Goal: Transaction & Acquisition: Purchase product/service

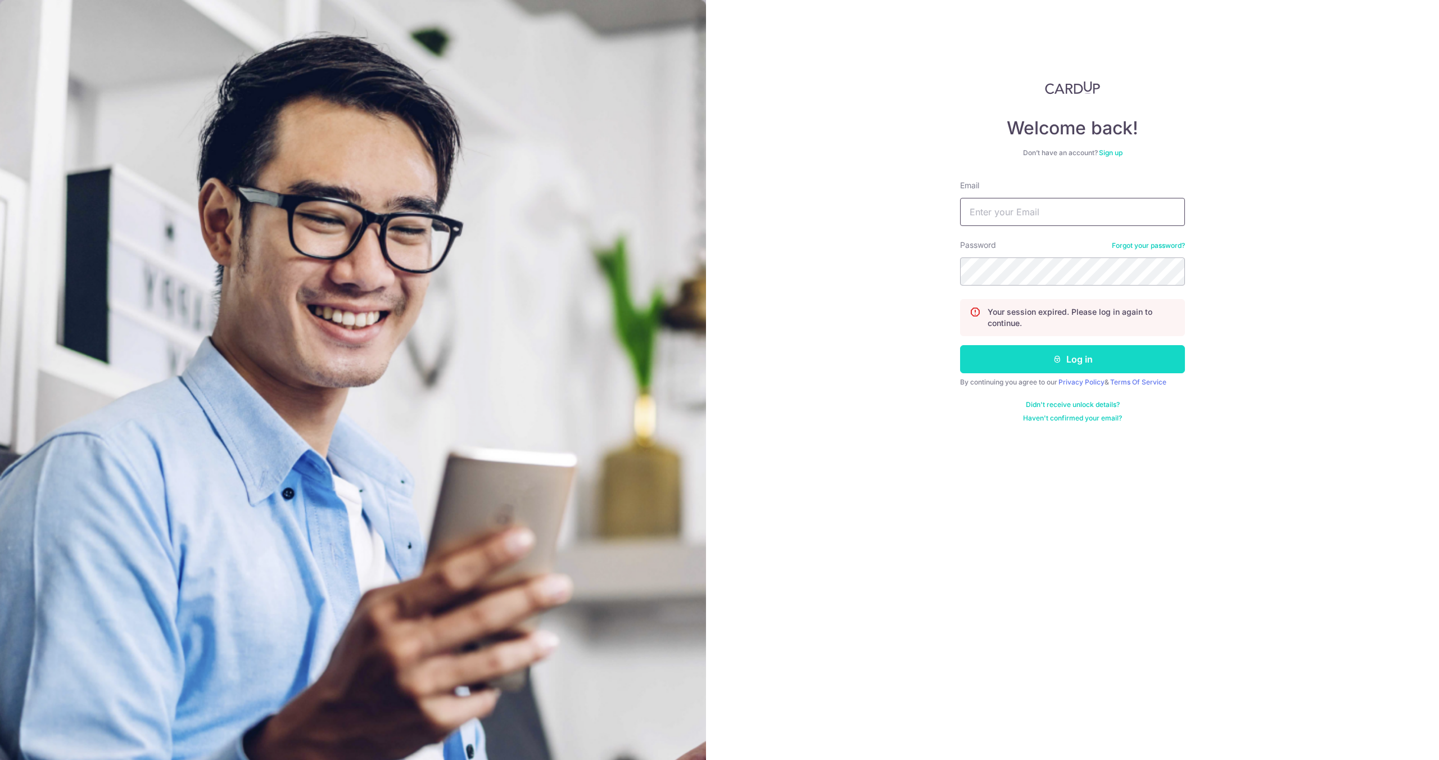
type input "hello@c71.sg"
click at [985, 356] on button "Log in" at bounding box center [1072, 359] width 225 height 28
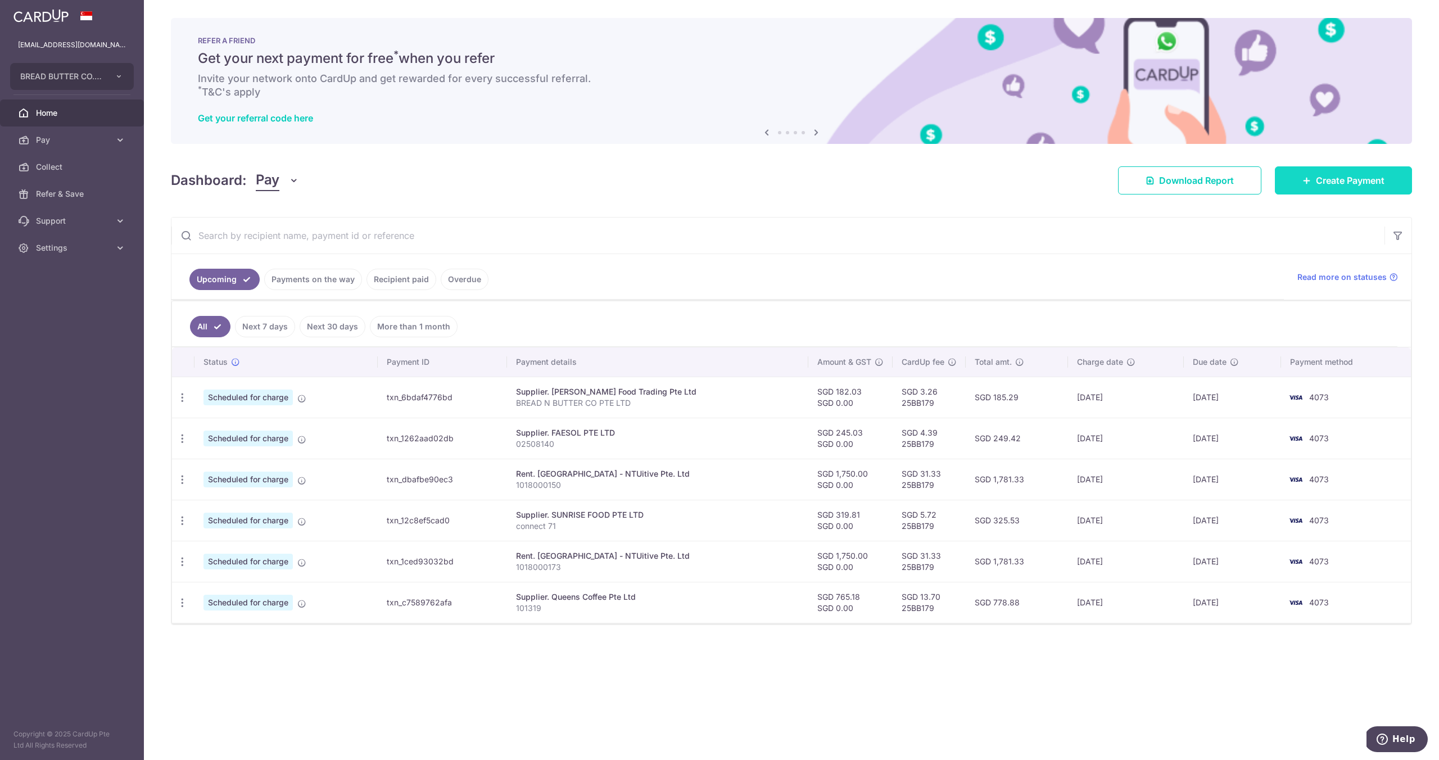
click at [1344, 174] on span "Create Payment" at bounding box center [1350, 180] width 69 height 13
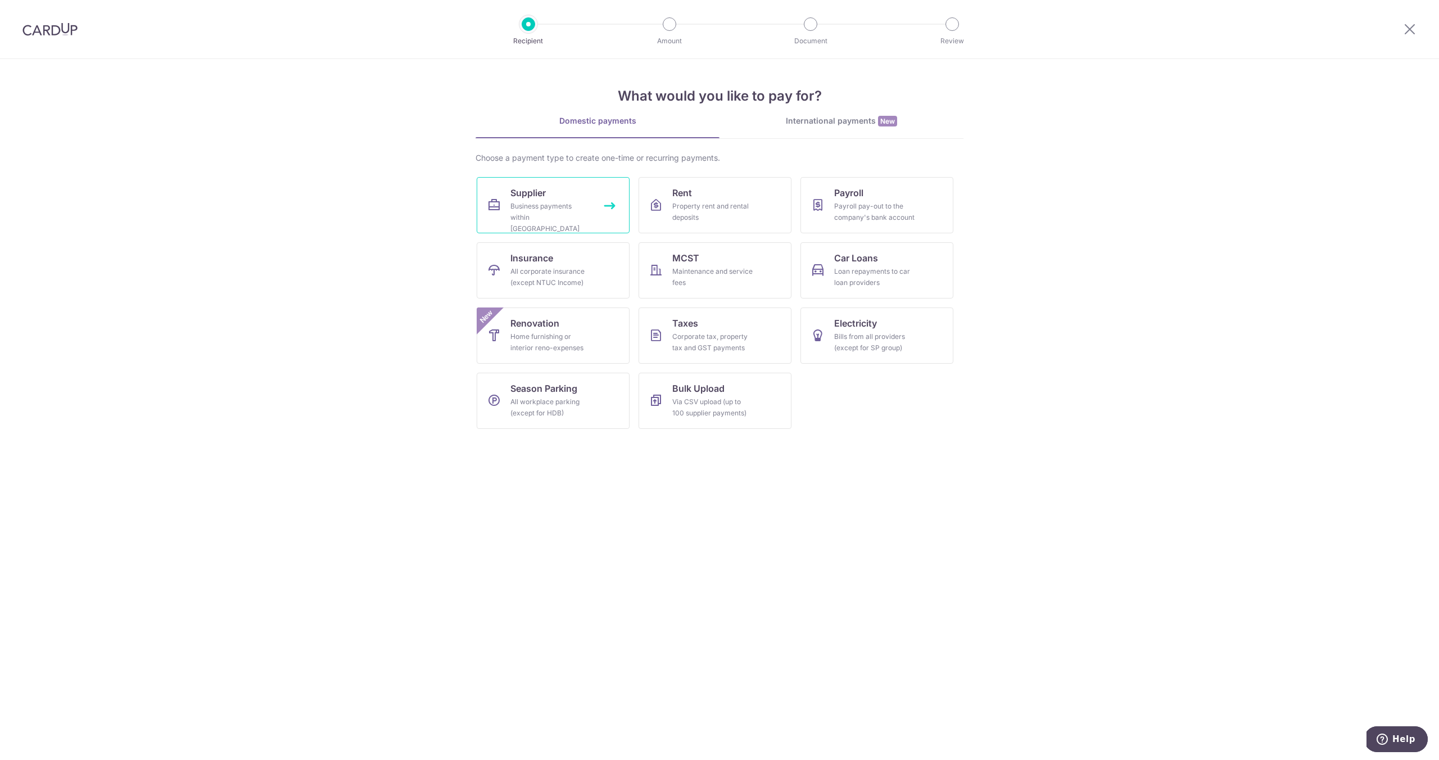
click at [607, 202] on link "Supplier Business payments within Singapore" at bounding box center [553, 205] width 153 height 56
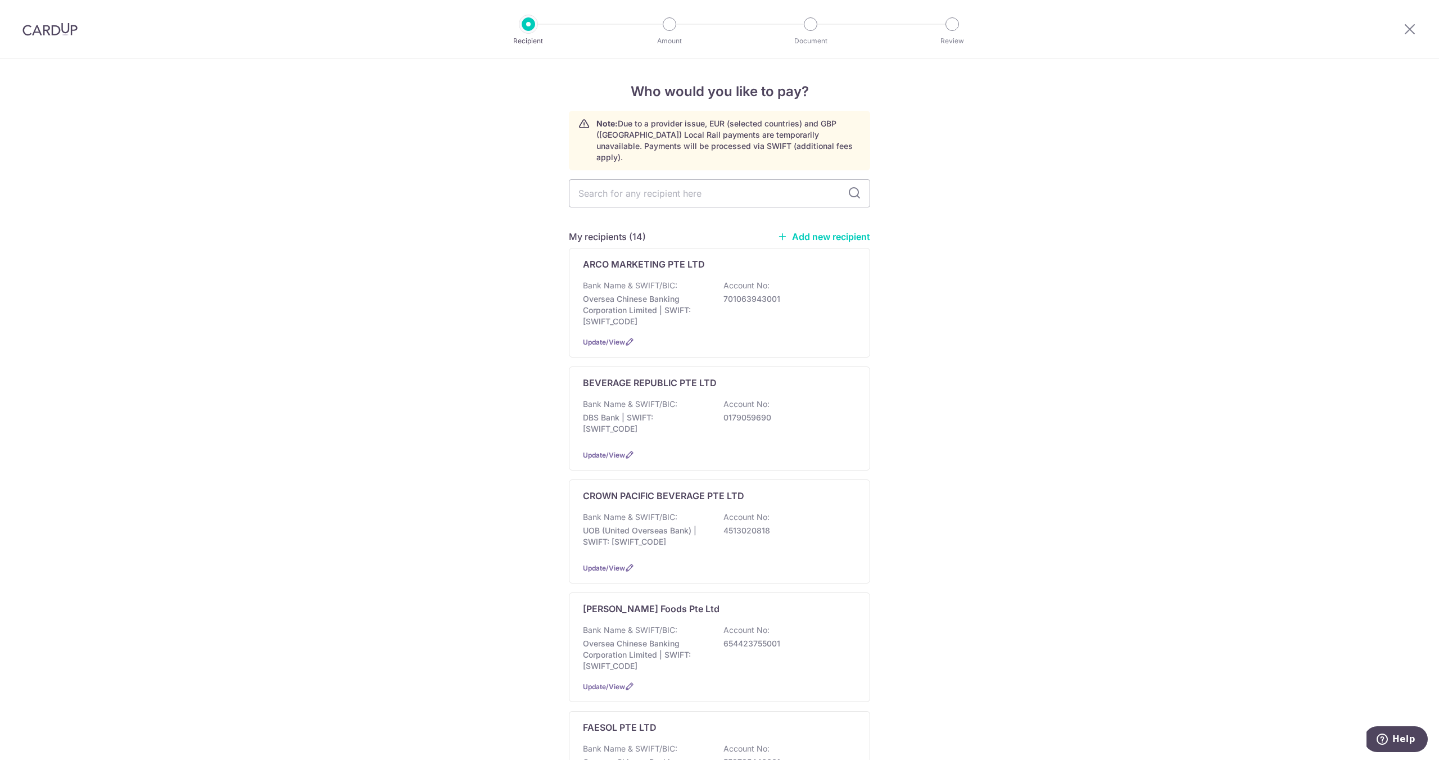
click at [818, 231] on link "Add new recipient" at bounding box center [824, 236] width 93 height 11
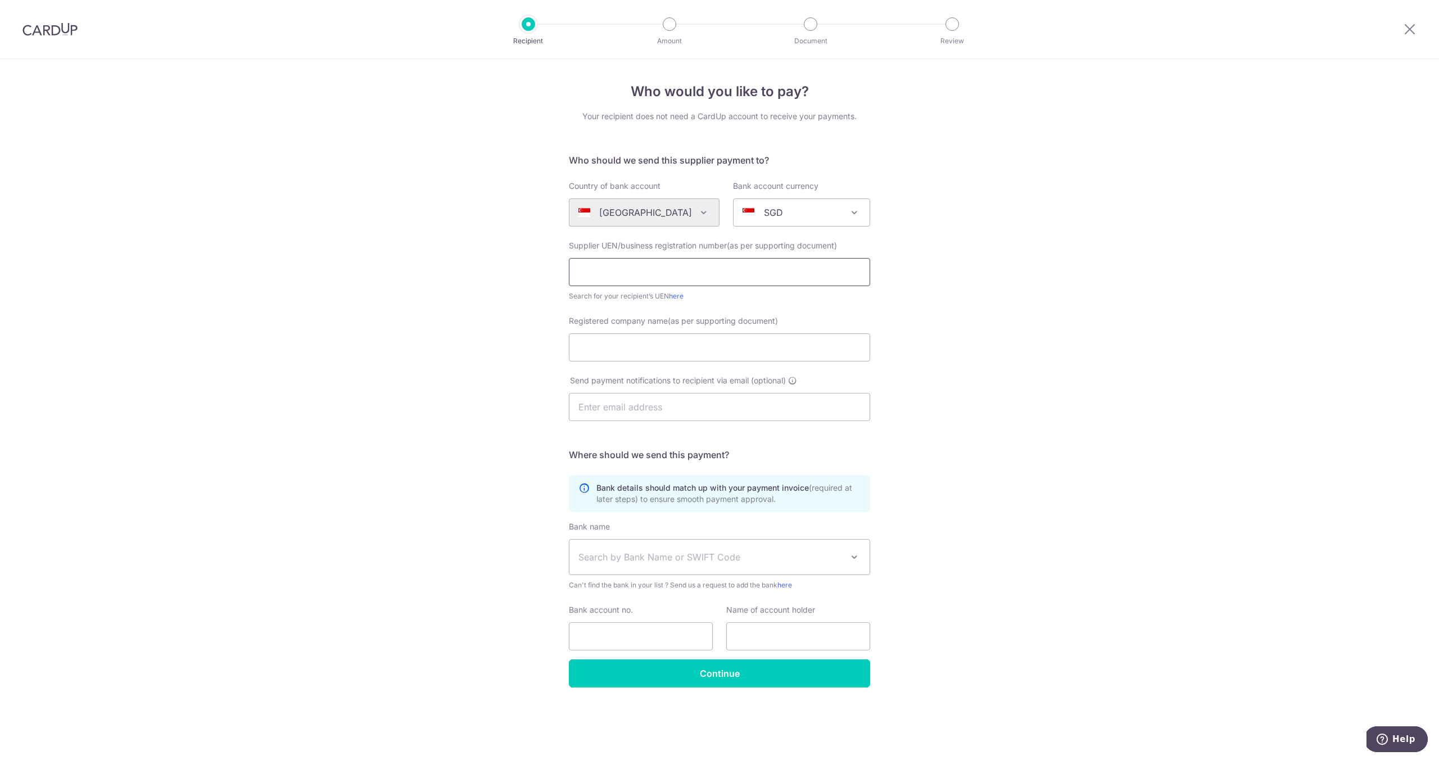
click at [693, 274] on input "text" at bounding box center [719, 272] width 301 height 28
paste input "200202075C"
type input "200202075C"
click at [704, 346] on input "Registered company name(as per supporting document)" at bounding box center [719, 347] width 301 height 28
click at [678, 345] on input "Registered company name(as per supporting document)" at bounding box center [719, 347] width 301 height 28
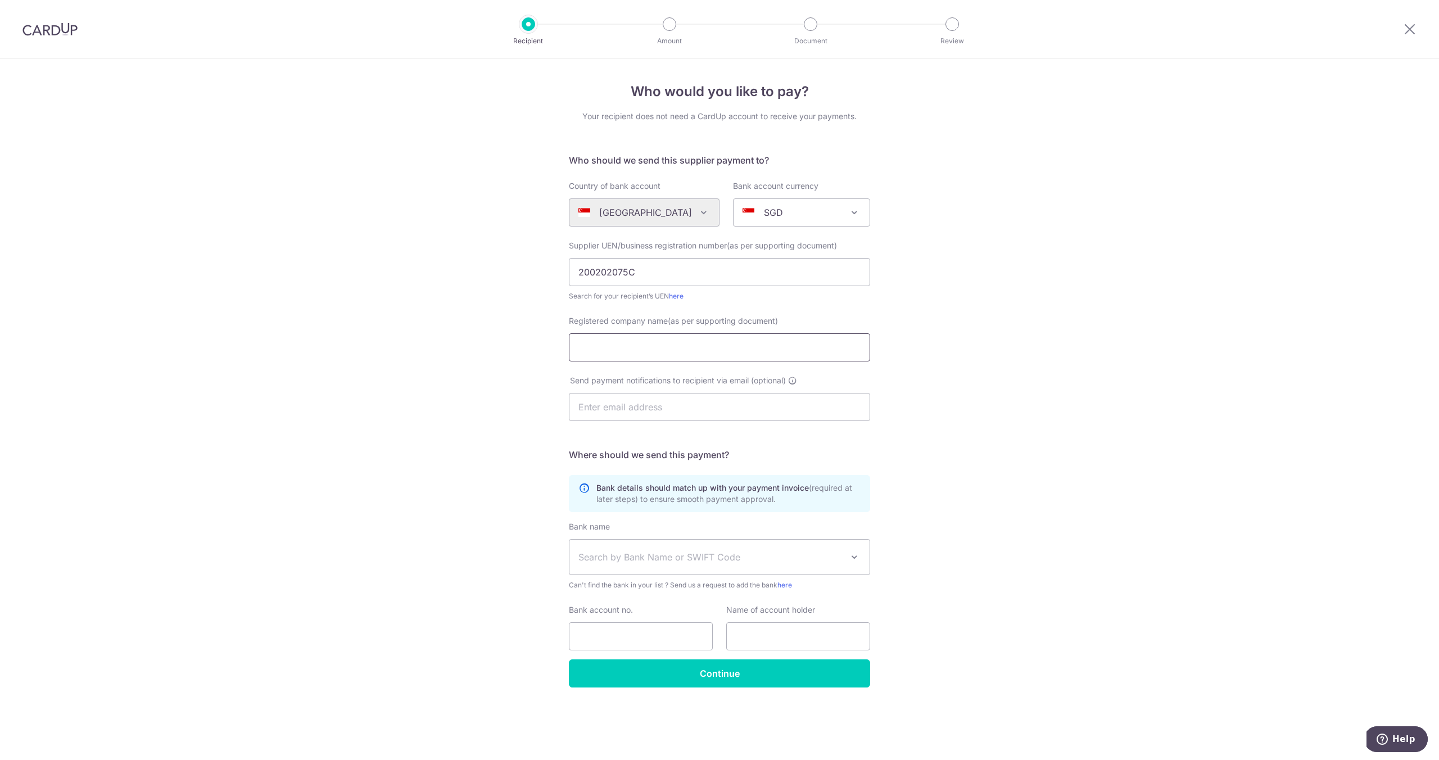
paste input "200202075C"
type input "200202075C"
click at [732, 353] on input "Registered company name(as per supporting document)" at bounding box center [719, 347] width 301 height 28
paste input "200202075C"
drag, startPoint x: 618, startPoint y: 428, endPoint x: 631, endPoint y: 413, distance: 19.9
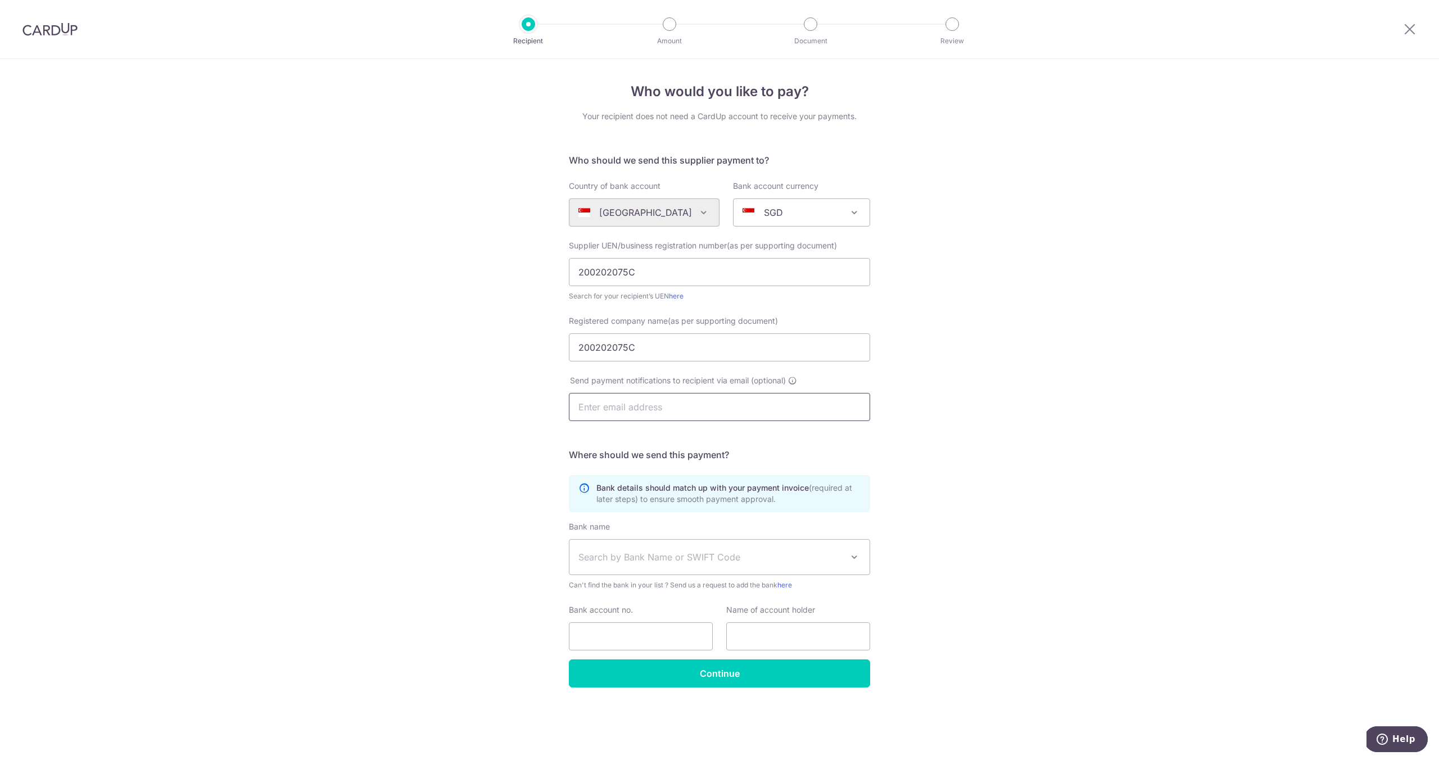
click at [618, 428] on div "Send payment notifications to recipient via email (optional)" at bounding box center [719, 405] width 315 height 60
click at [633, 411] on input "text" at bounding box center [719, 407] width 301 height 28
drag, startPoint x: 650, startPoint y: 355, endPoint x: 509, endPoint y: 335, distance: 142.7
click at [509, 335] on div "Who would you like to pay? Your recipient does not need a CardUp account to rec…" at bounding box center [719, 409] width 1439 height 701
drag, startPoint x: 580, startPoint y: 339, endPoint x: 585, endPoint y: 342, distance: 5.8
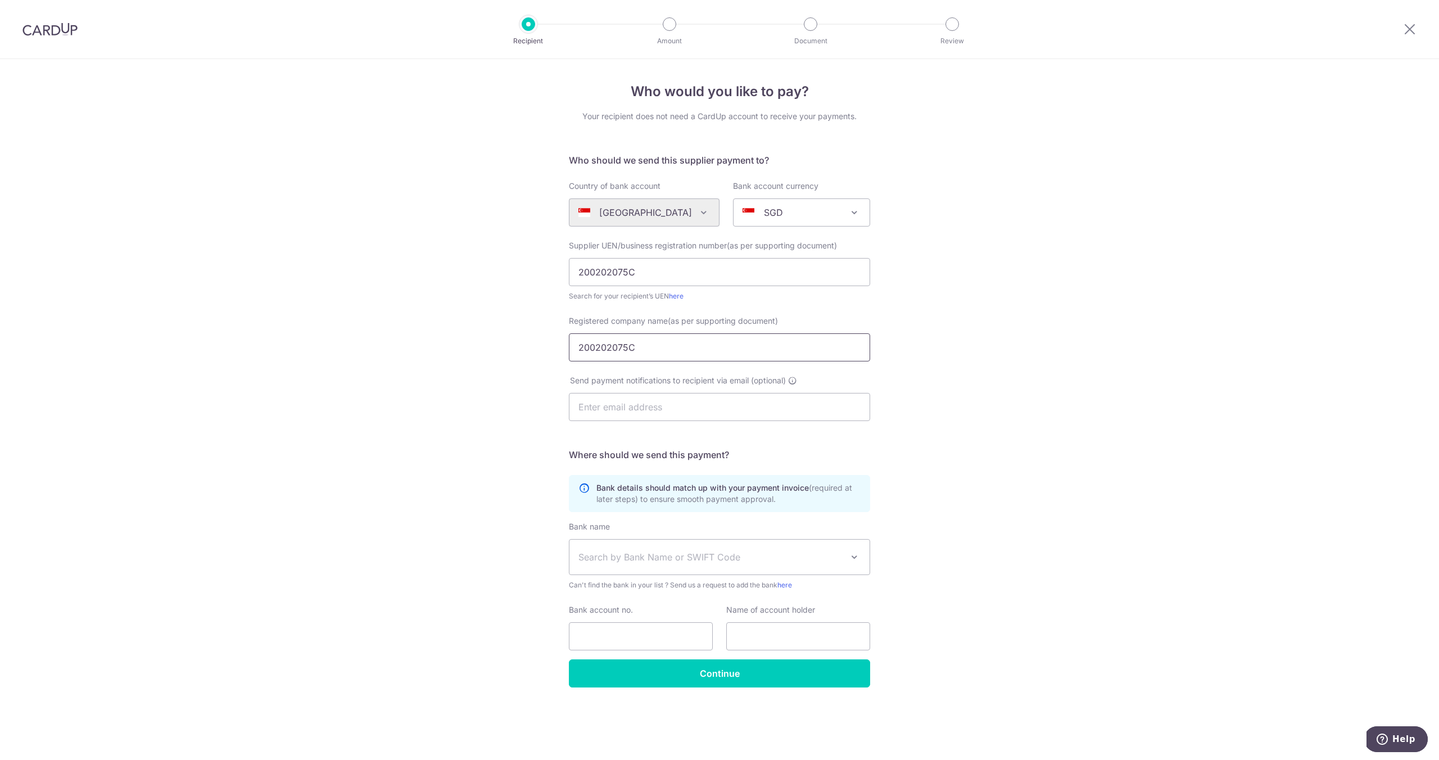
click at [580, 339] on input "200202075C" at bounding box center [719, 347] width 301 height 28
click at [585, 342] on input "200202075C" at bounding box center [719, 347] width 301 height 28
type input "HONEY-LAND INTERNATIONAL PTE LTD"
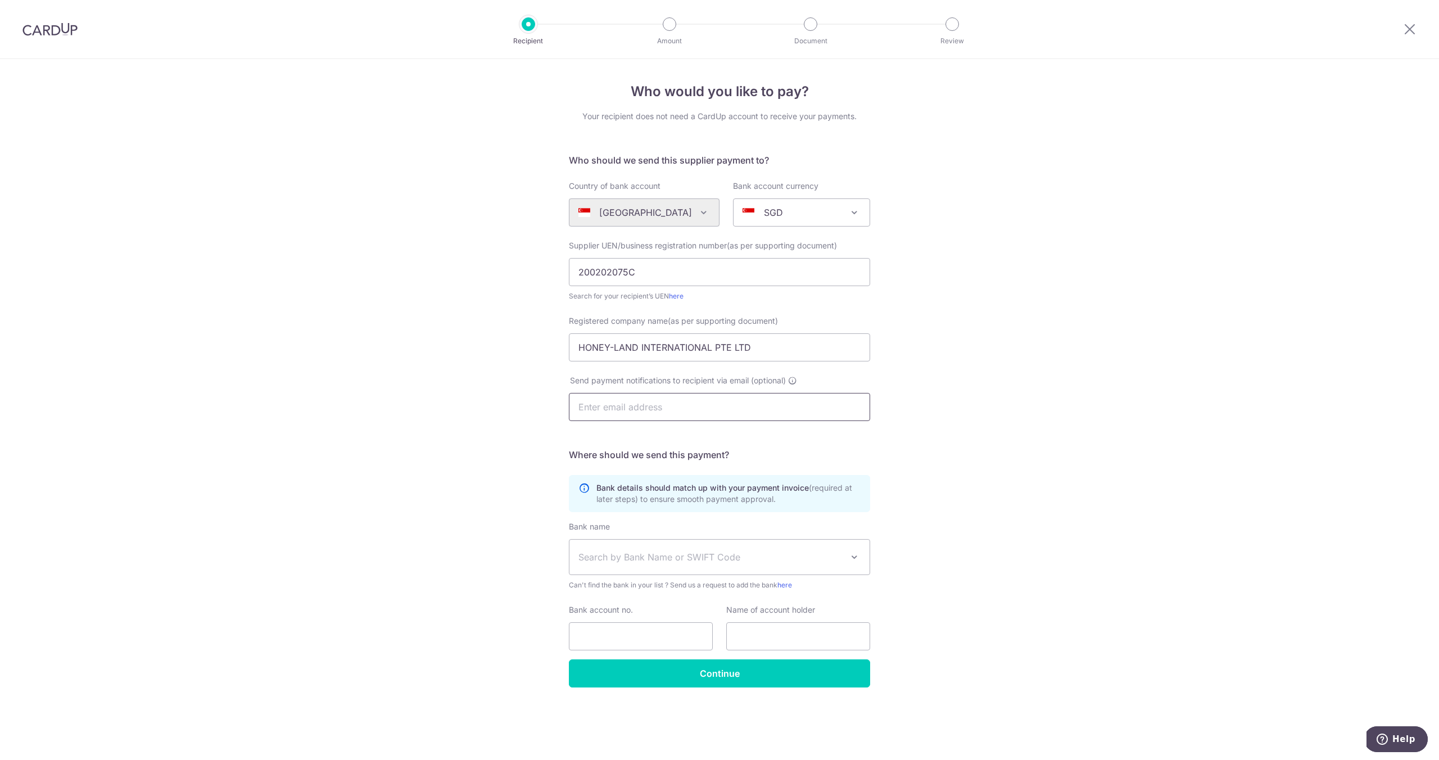
paste input "200202075C"
type input "200202075C"
click at [703, 410] on input "200202075C" at bounding box center [719, 407] width 301 height 28
click at [702, 410] on input "text" at bounding box center [719, 407] width 301 height 28
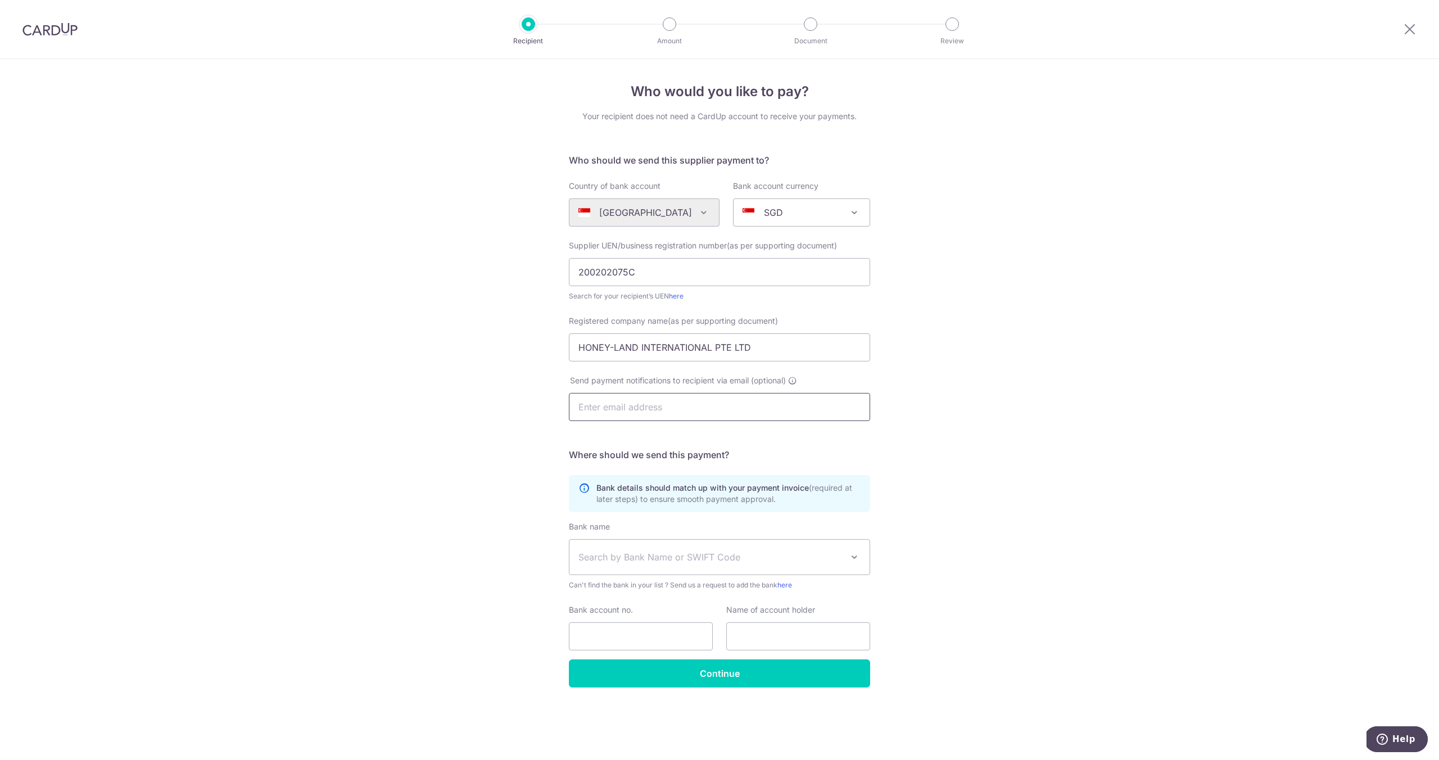
click at [702, 410] on input "text" at bounding box center [719, 407] width 301 height 28
type input "lengchoo@honeylandintl.com"
click at [856, 455] on h5 "Where should we send this payment?" at bounding box center [719, 454] width 301 height 13
click at [762, 569] on span "Search by Bank Name or SWIFT Code" at bounding box center [720, 557] width 300 height 35
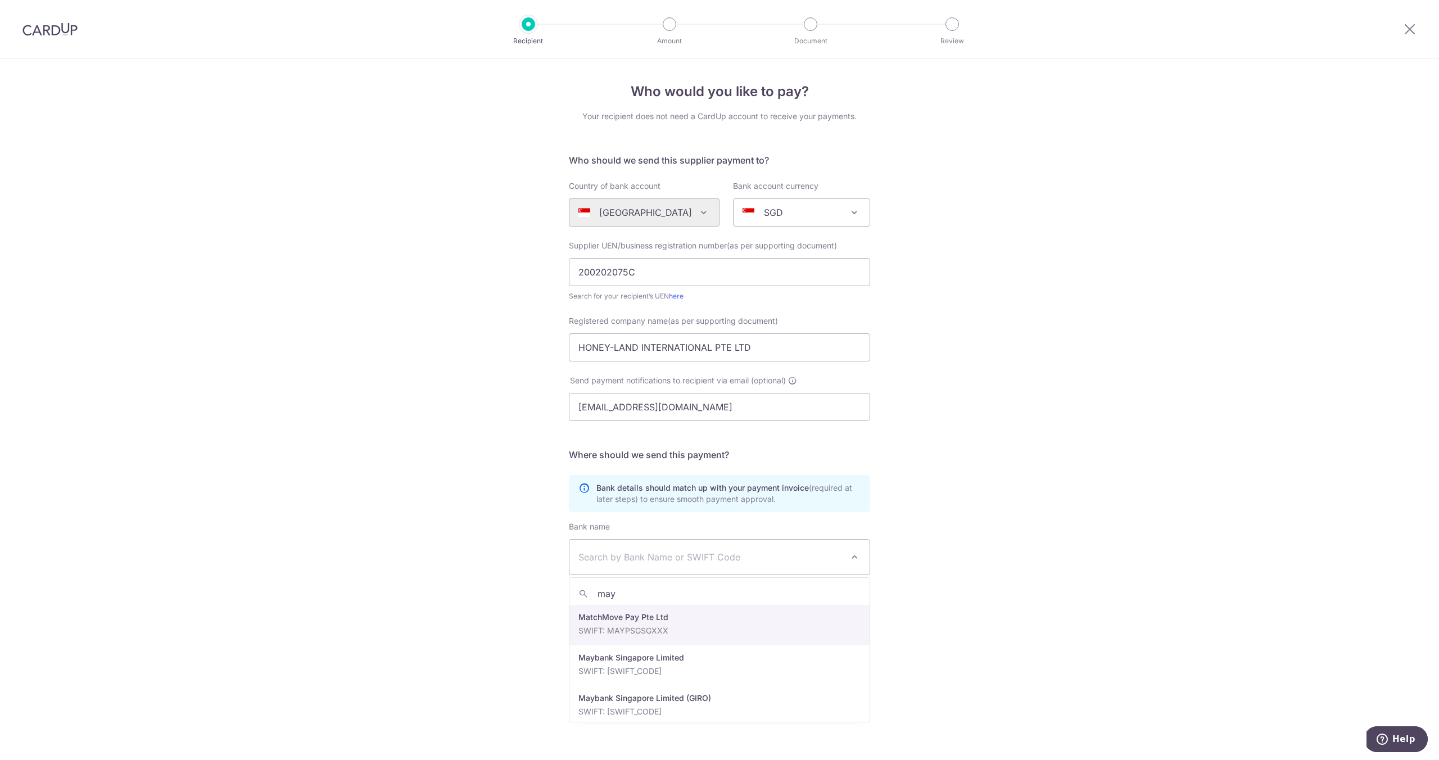
type input "may"
select select "22730"
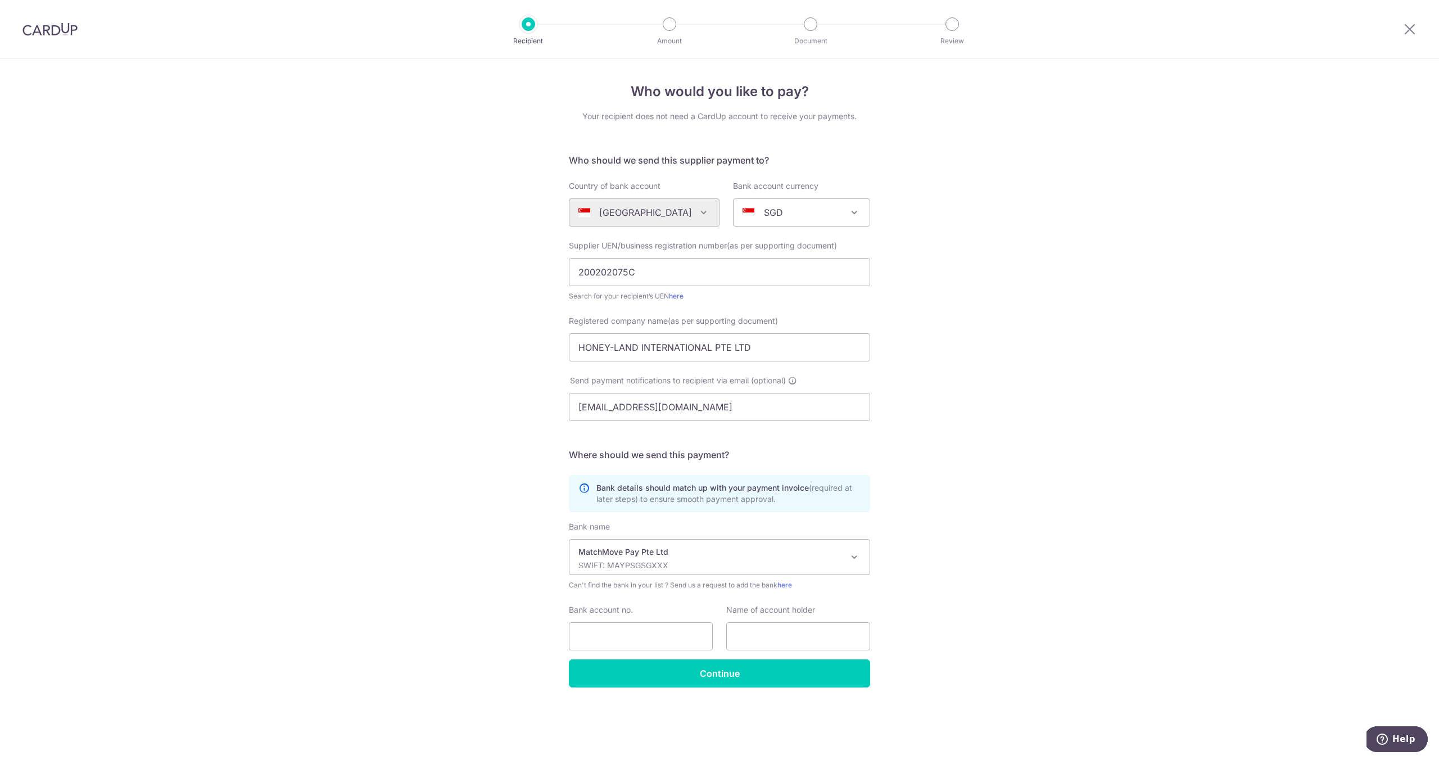
click at [721, 551] on p "MatchMove Pay Pte Ltd" at bounding box center [711, 552] width 264 height 11
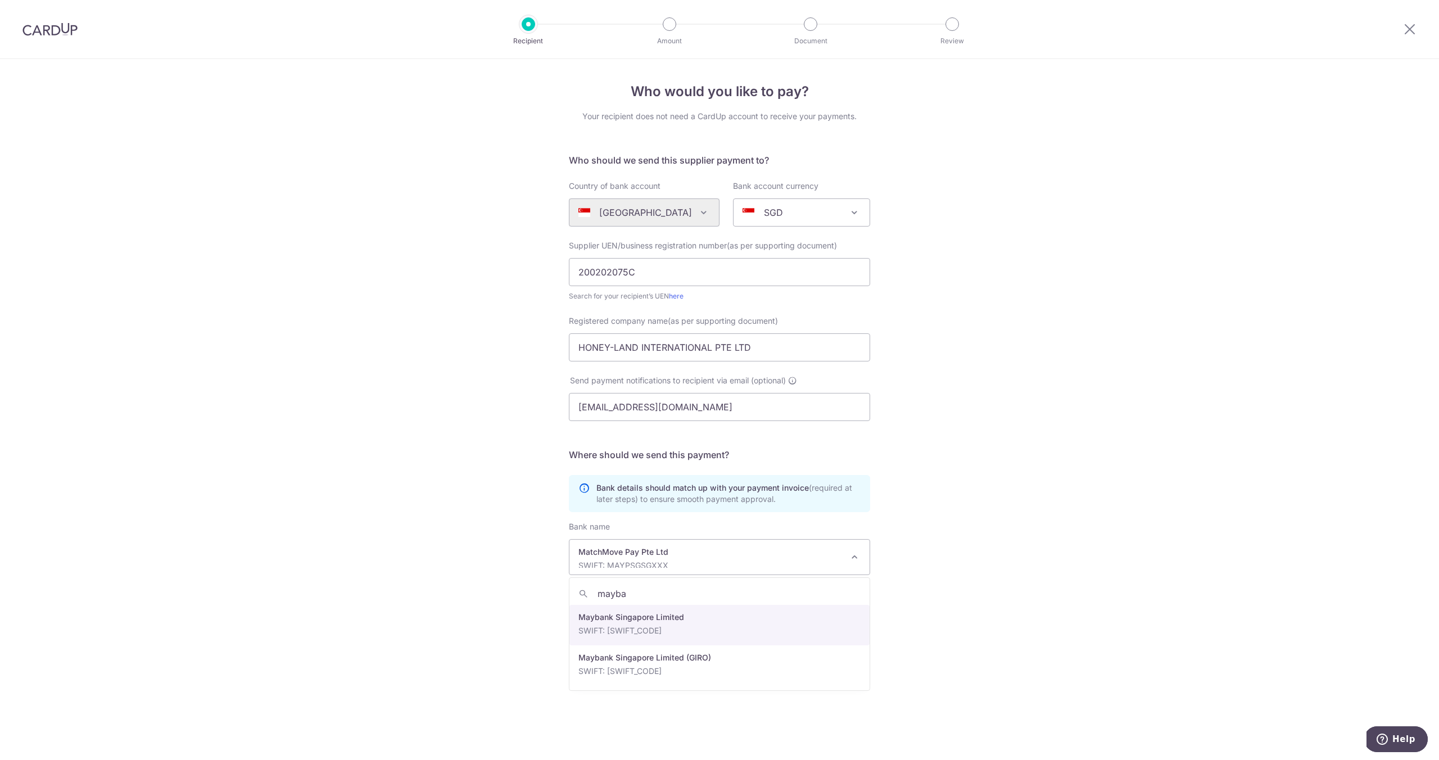
type input "mayban"
select select "10"
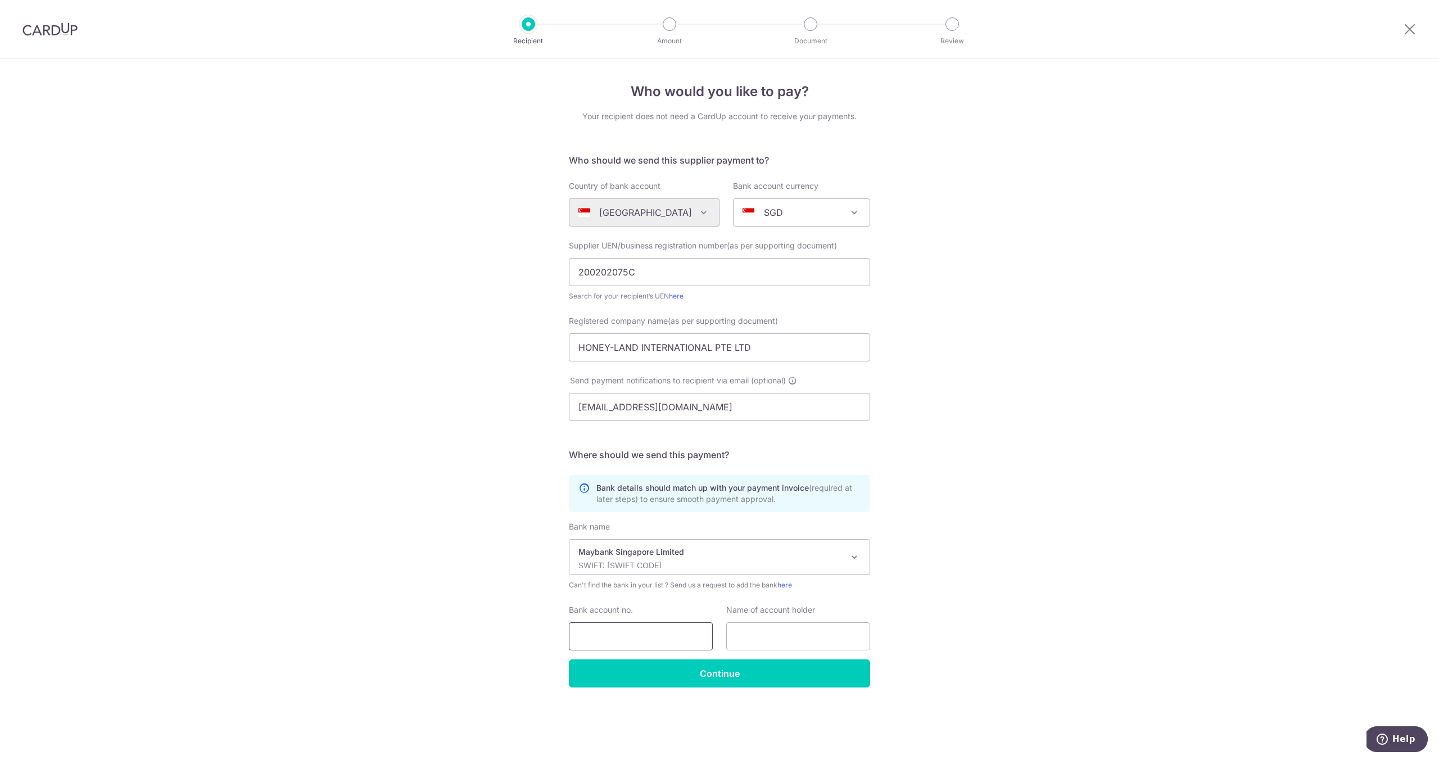
click at [672, 633] on input "Bank account no." at bounding box center [641, 636] width 144 height 28
paste input "200202075C"
click at [674, 632] on input "200202075C" at bounding box center [641, 636] width 144 height 28
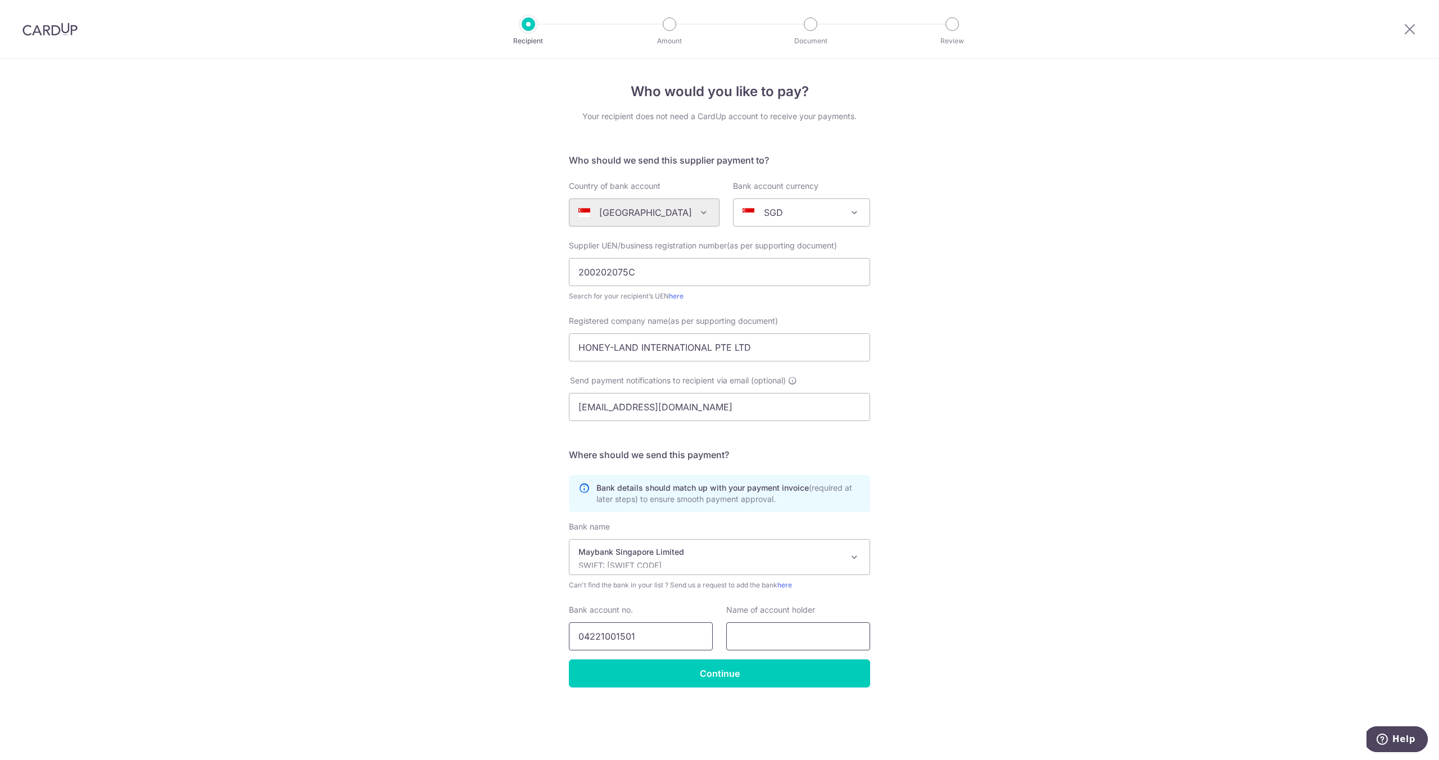
type input "04221001501"
click at [771, 643] on input "text" at bounding box center [798, 636] width 144 height 28
click at [744, 349] on input "HONEY-LAND INTERNATIONAL PTE LTD" at bounding box center [719, 347] width 301 height 28
drag, startPoint x: 744, startPoint y: 349, endPoint x: 750, endPoint y: 368, distance: 20.5
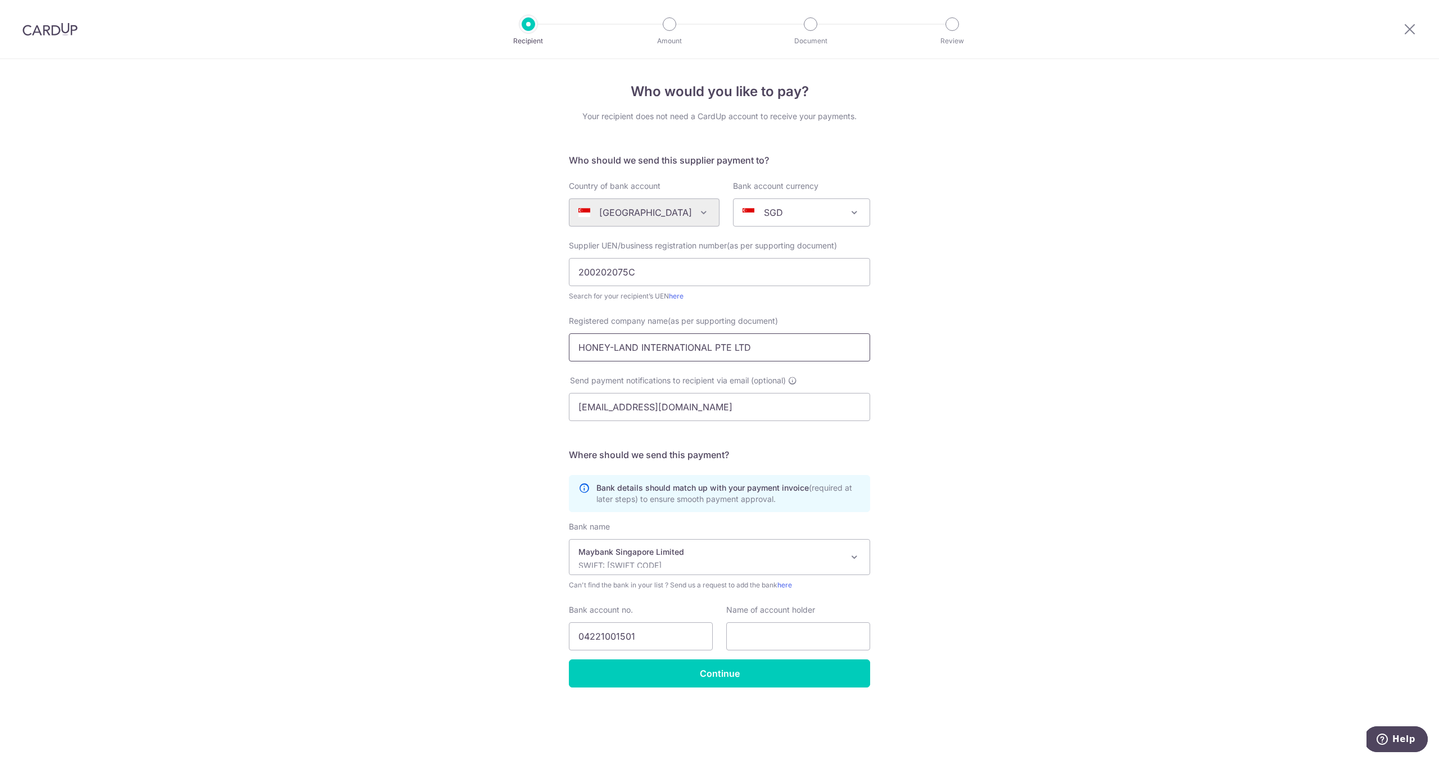
click at [744, 349] on input "HONEY-LAND INTERNATIONAL PTE LTD" at bounding box center [719, 347] width 301 height 28
click at [787, 635] on input "text" at bounding box center [798, 636] width 144 height 28
paste input "HONEY-LAND INTERNATIONAL PTE LTD"
type input "HONEY-LAND INTERNATIONAL PTE LTD"
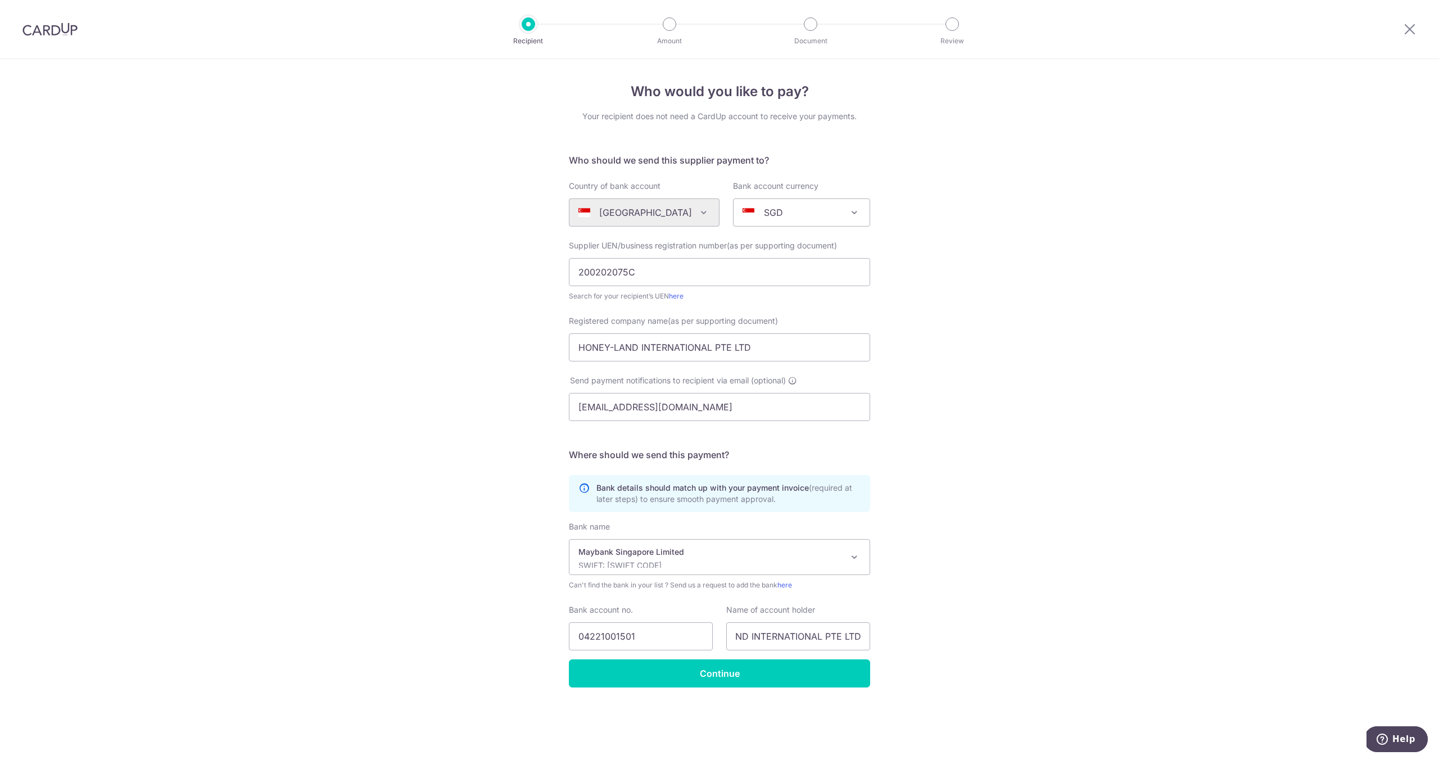
click at [1020, 604] on div "Who would you like to pay? Your recipient does not need a CardUp account to rec…" at bounding box center [719, 409] width 1439 height 701
click at [611, 633] on input "04221001501" at bounding box center [641, 636] width 144 height 28
click at [668, 679] on input "Continue" at bounding box center [719, 674] width 301 height 28
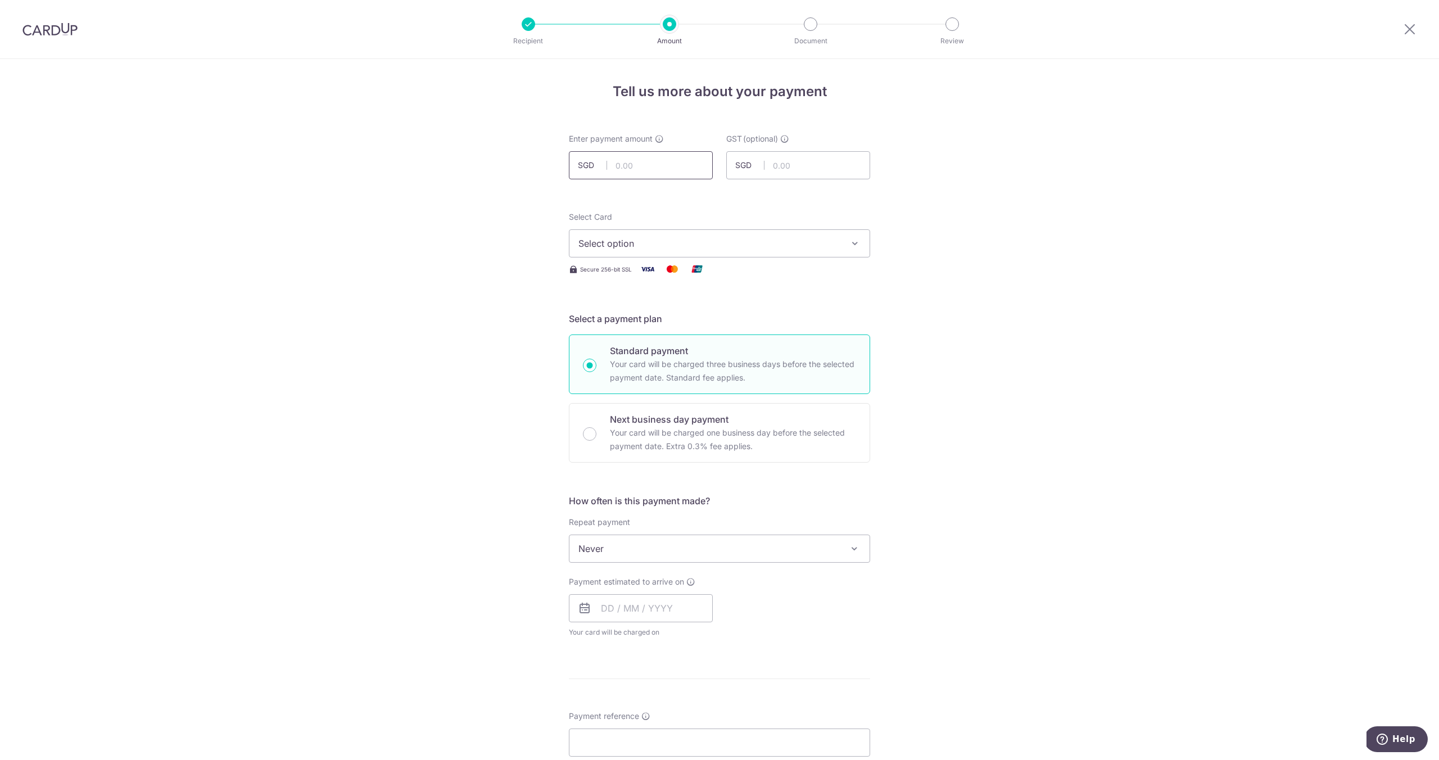
click at [675, 170] on input "text" at bounding box center [641, 165] width 144 height 28
type input "263.34"
drag, startPoint x: 926, startPoint y: 210, endPoint x: 844, endPoint y: 235, distance: 85.2
click at [926, 211] on div "Tell us more about your payment Enter payment amount SGD 263.34 263.34 GST (opt…" at bounding box center [719, 605] width 1439 height 1093
click at [786, 240] on span "Select option" at bounding box center [710, 243] width 262 height 13
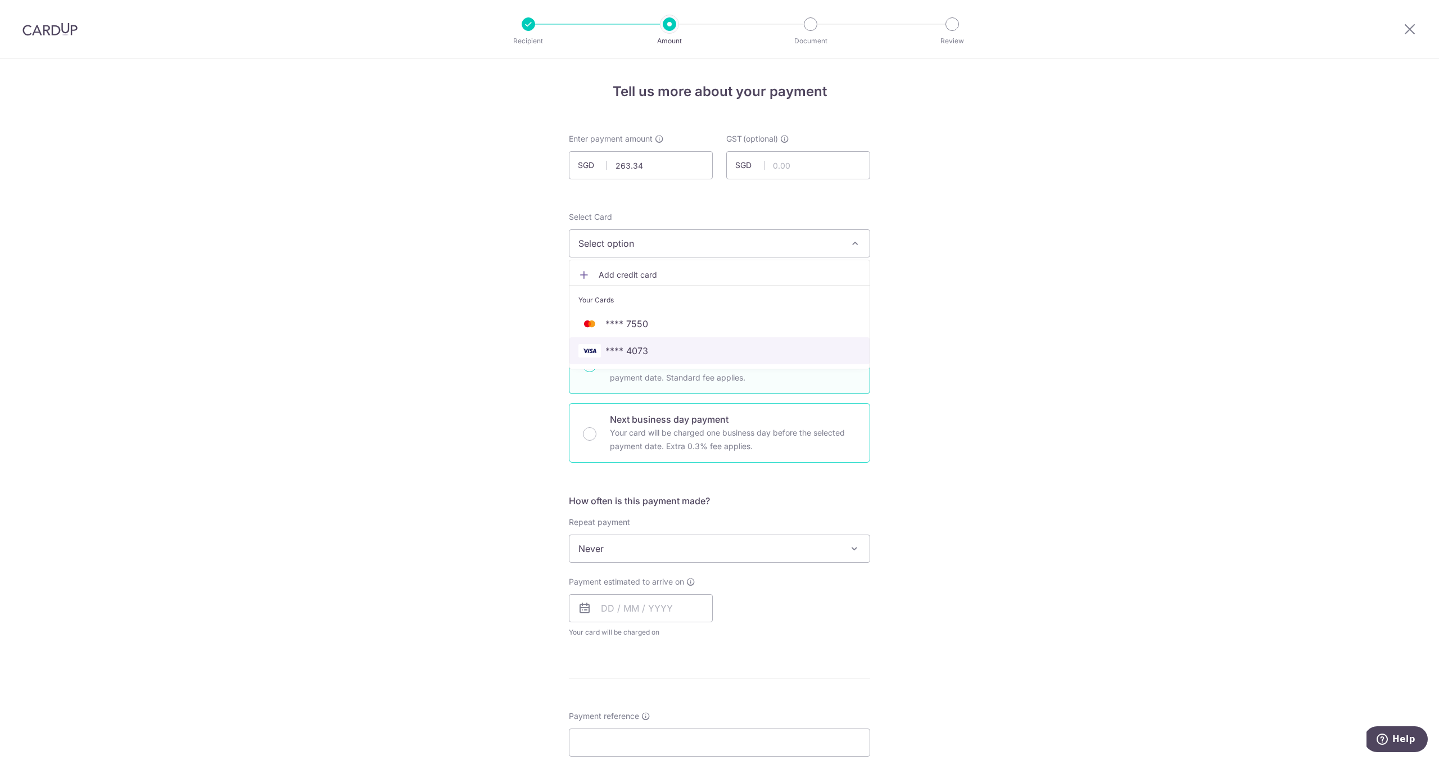
drag, startPoint x: 760, startPoint y: 343, endPoint x: 733, endPoint y: 456, distance: 116.2
click at [760, 343] on link "**** 4073" at bounding box center [720, 350] width 300 height 27
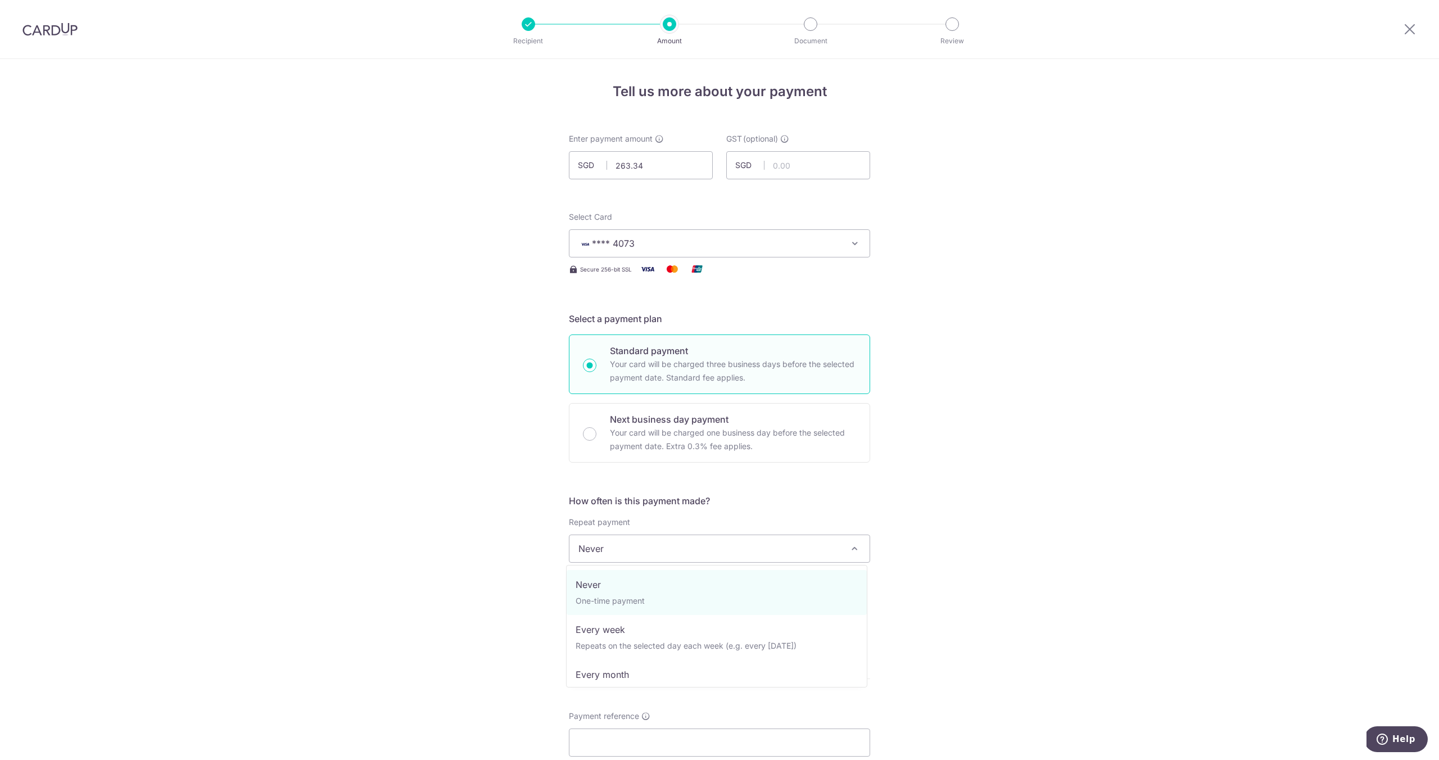
click at [667, 553] on span "Never" at bounding box center [720, 548] width 300 height 27
click at [852, 480] on form "Enter payment amount SGD 263.34 263.34 GST (optional) SGD Recipient added succe…" at bounding box center [719, 615] width 301 height 965
click at [660, 593] on div "Payment estimated to arrive on Your card will be charged on for the first payme…" at bounding box center [641, 607] width 144 height 62
click at [656, 608] on input "text" at bounding box center [641, 608] width 144 height 28
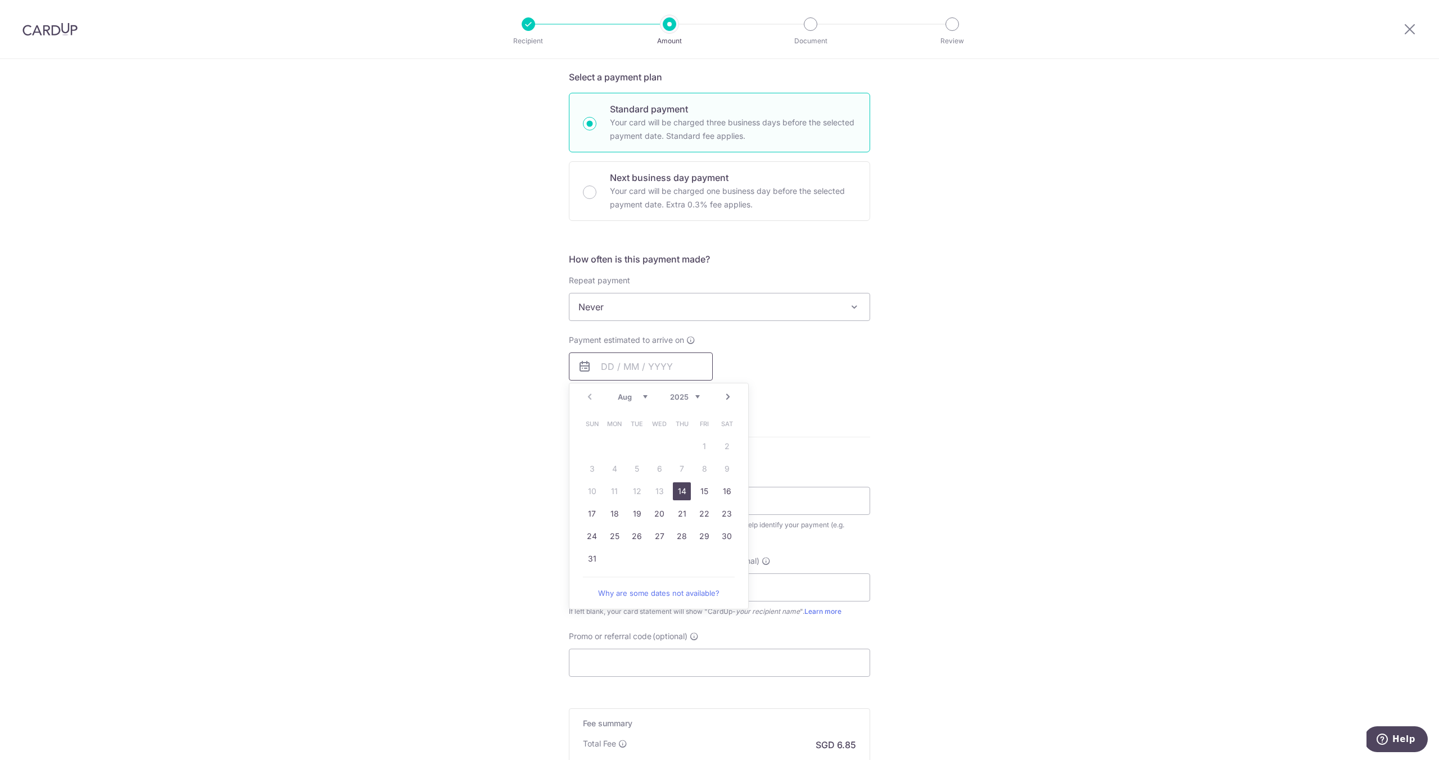
scroll to position [378, 0]
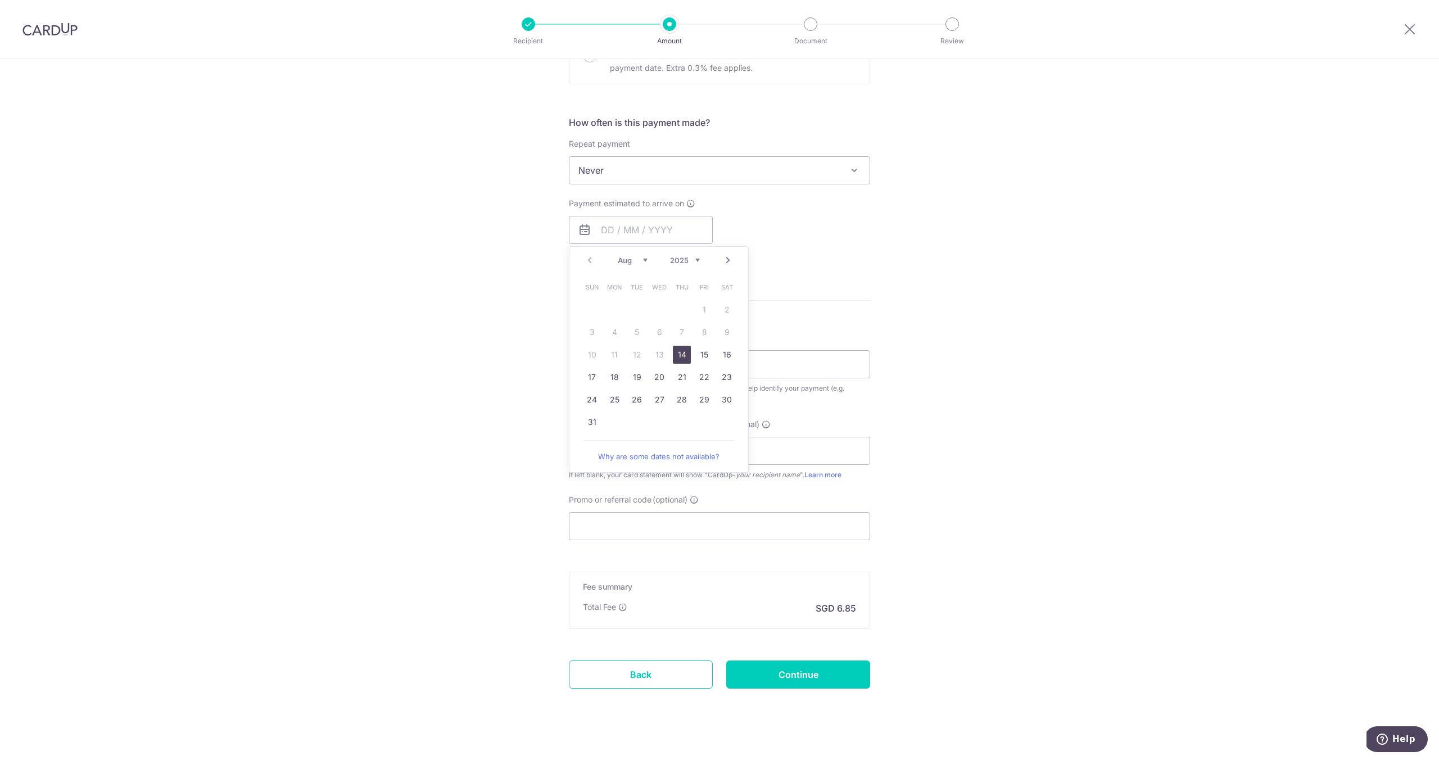
click at [678, 359] on link "14" at bounding box center [682, 355] width 18 height 18
type input "[DATE]"
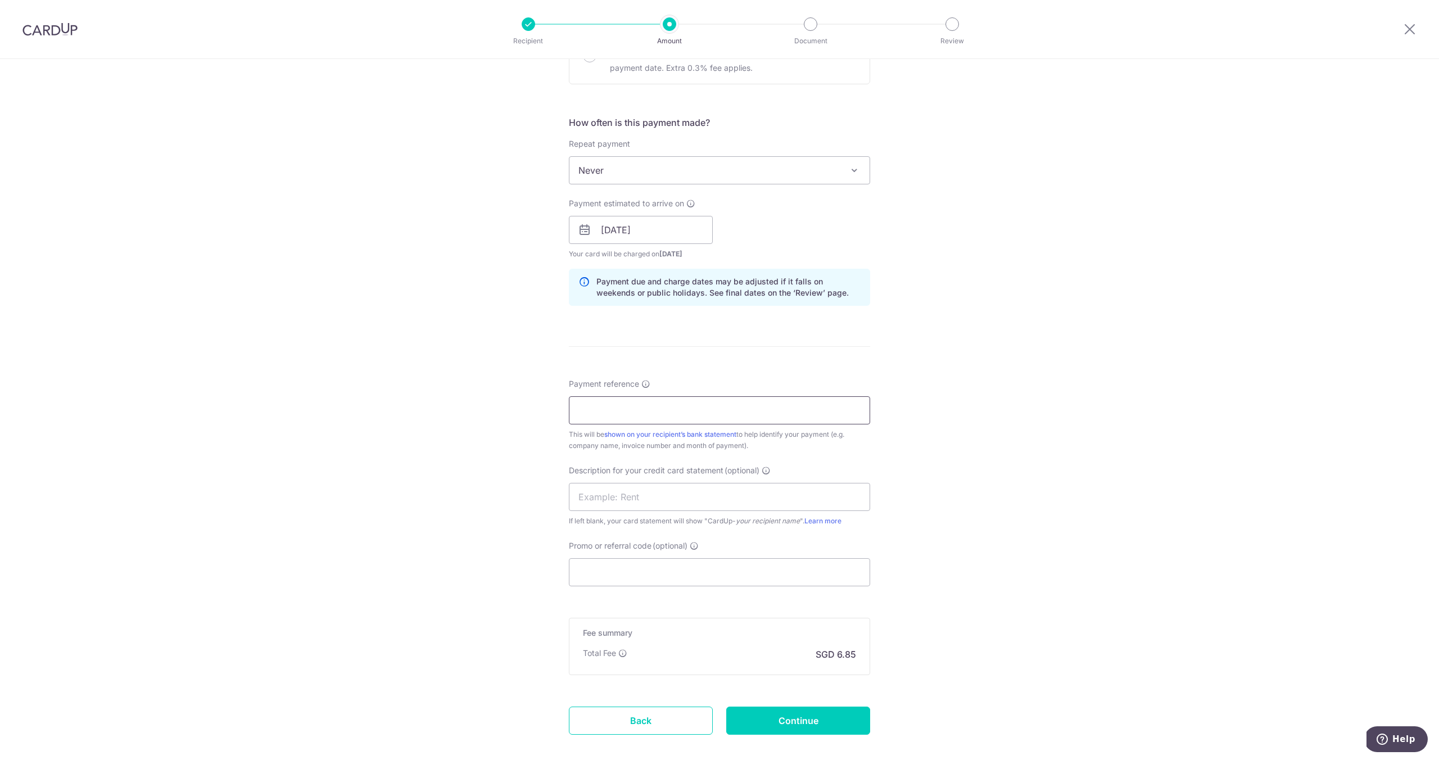
click at [737, 411] on input "Payment reference" at bounding box center [719, 410] width 301 height 28
type input "BREAD N BUTTER CO PTE LTD"
click at [673, 497] on input "text" at bounding box center [719, 497] width 301 height 28
paste input "25BB179"
click at [598, 573] on input "Promo or referral code (optional)" at bounding box center [719, 572] width 301 height 28
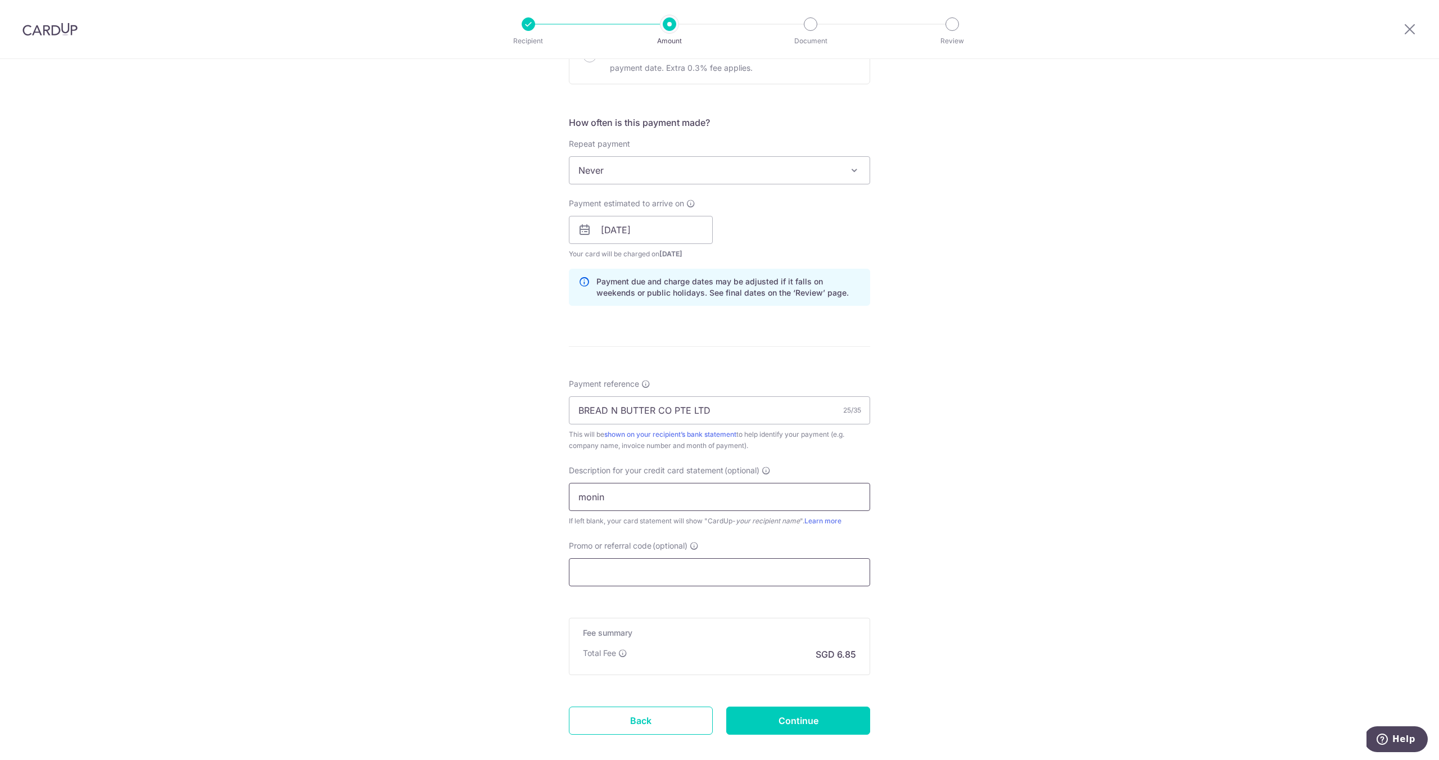
type input "monin"
click at [599, 572] on input "Promo or referral code (optional)" at bounding box center [719, 572] width 301 height 28
paste input "25BB179"
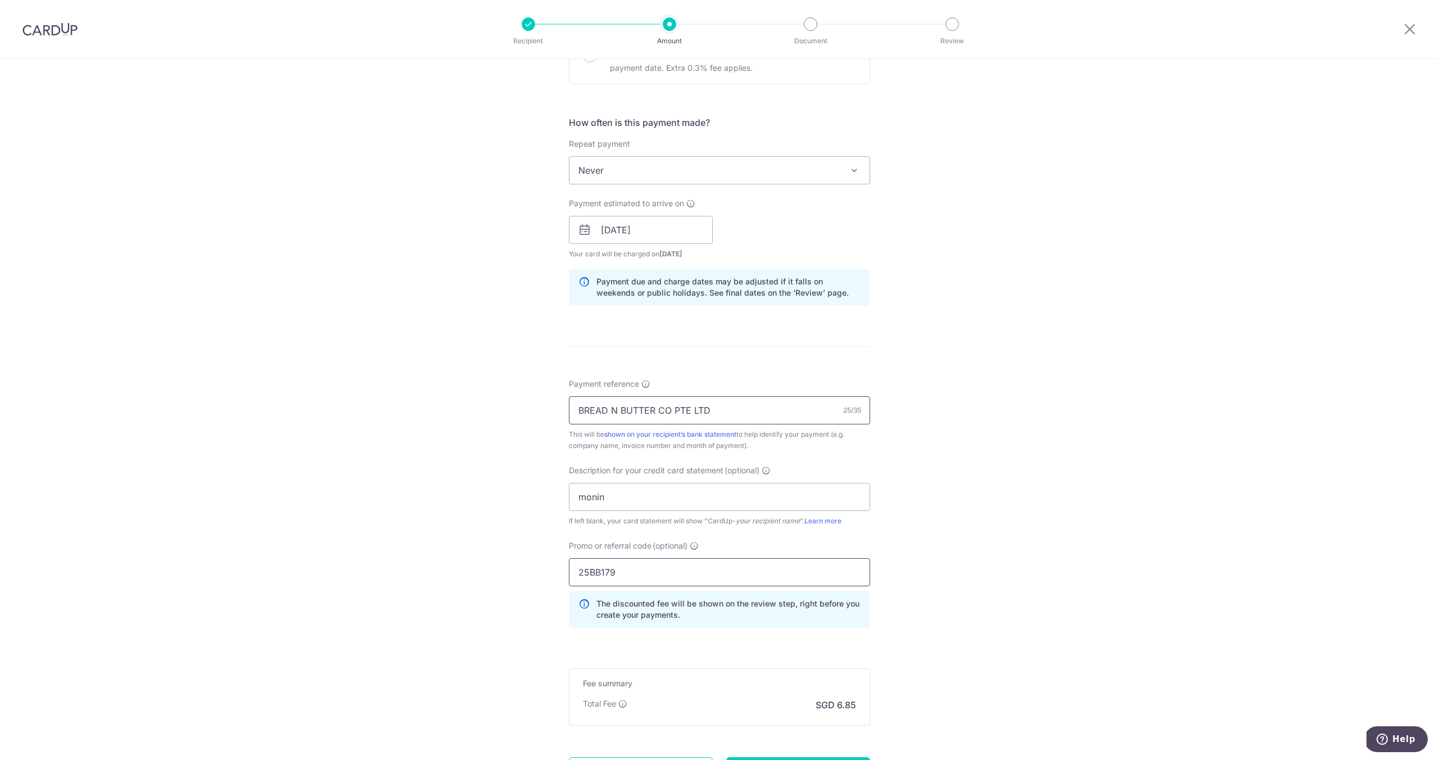
type input "25BB179"
click at [680, 418] on input "BREAD N BUTTER CO PTE LTD" at bounding box center [719, 410] width 301 height 28
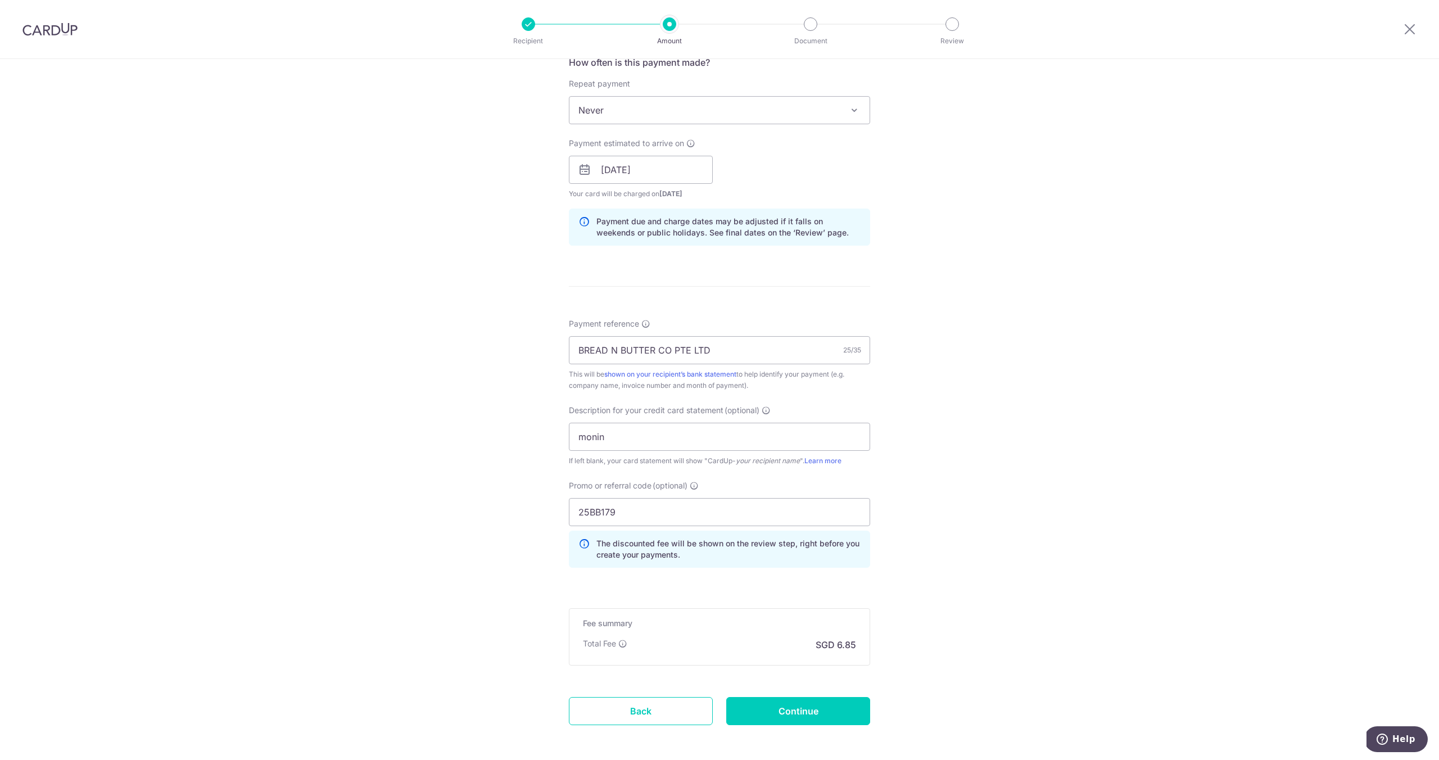
scroll to position [488, 0]
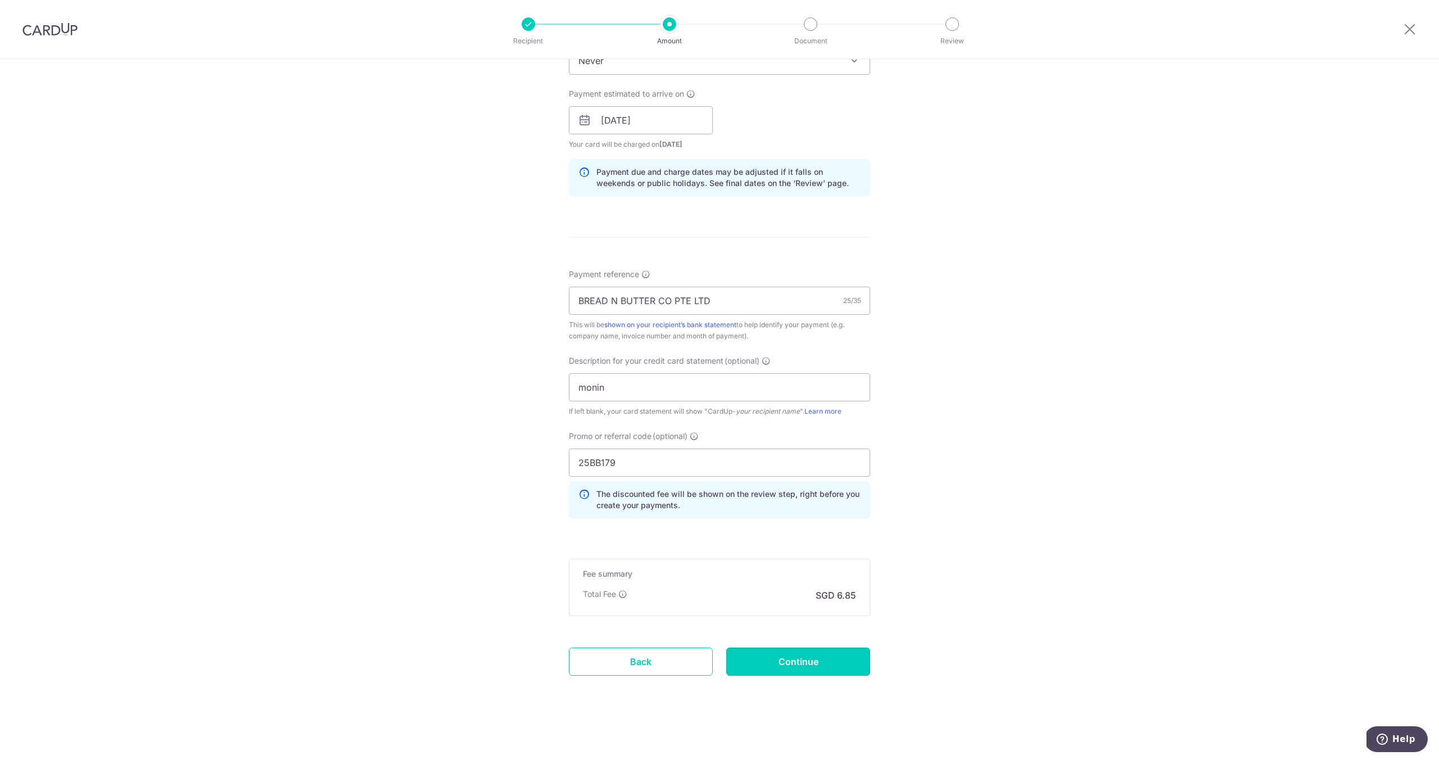
click at [767, 660] on input "Continue" at bounding box center [798, 662] width 144 height 28
type input "Create Schedule"
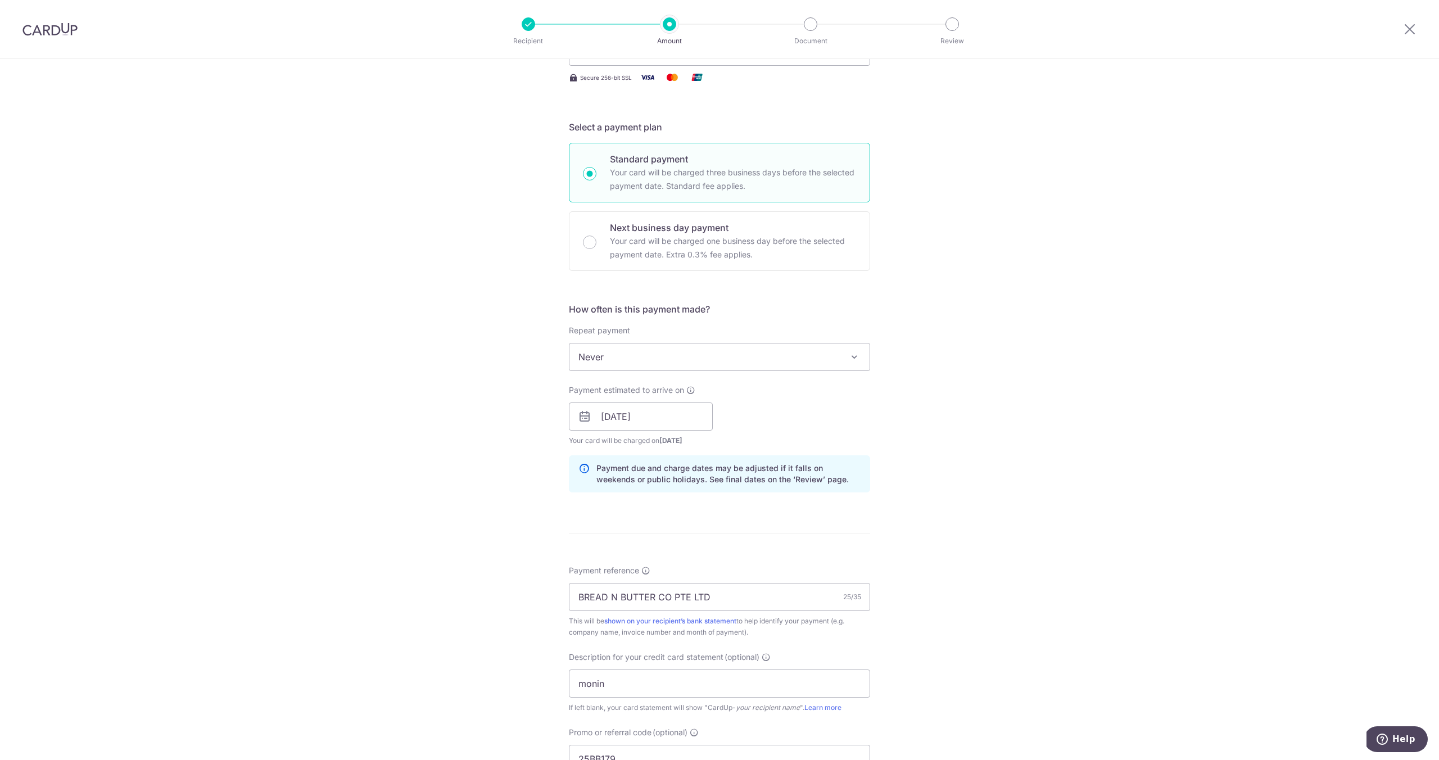
scroll to position [191, 0]
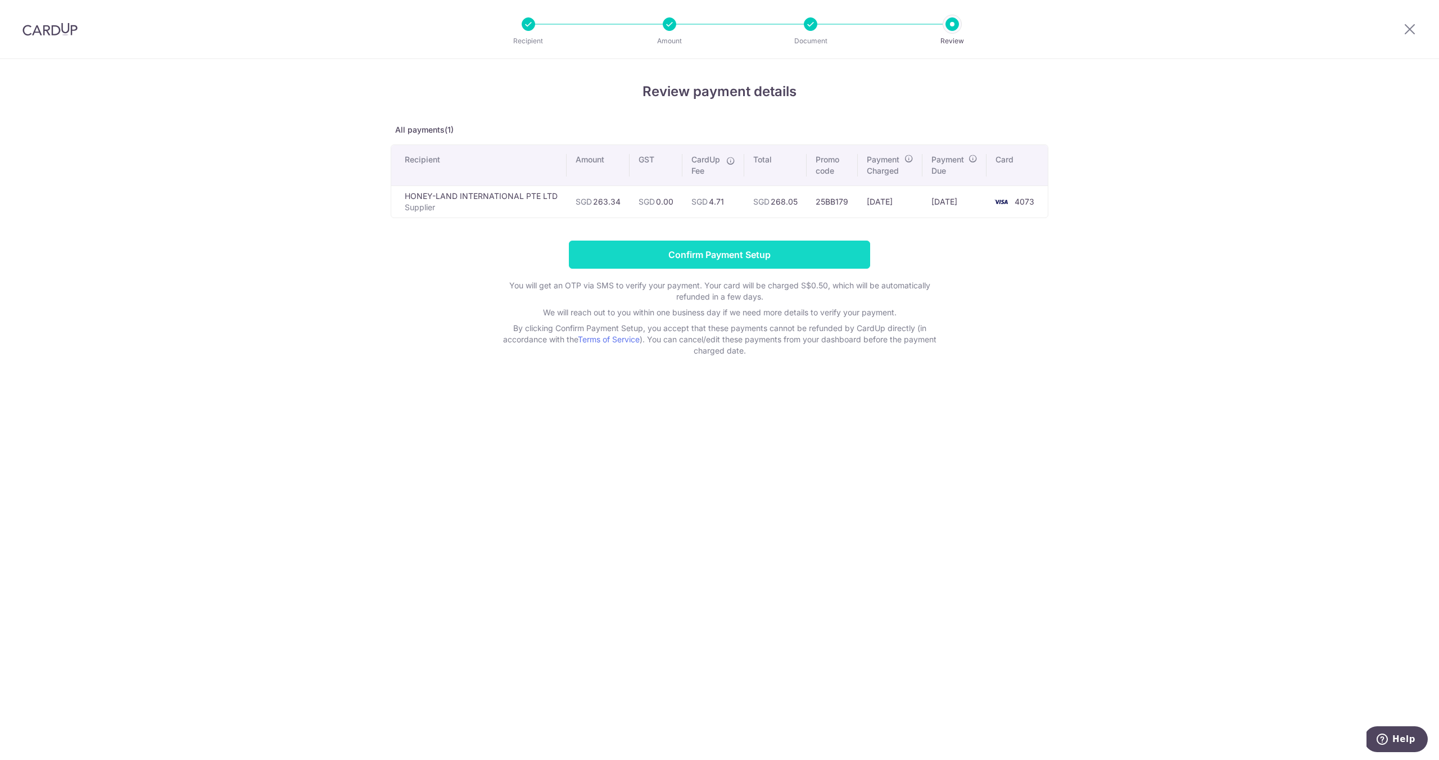
click at [795, 247] on input "Confirm Payment Setup" at bounding box center [719, 255] width 301 height 28
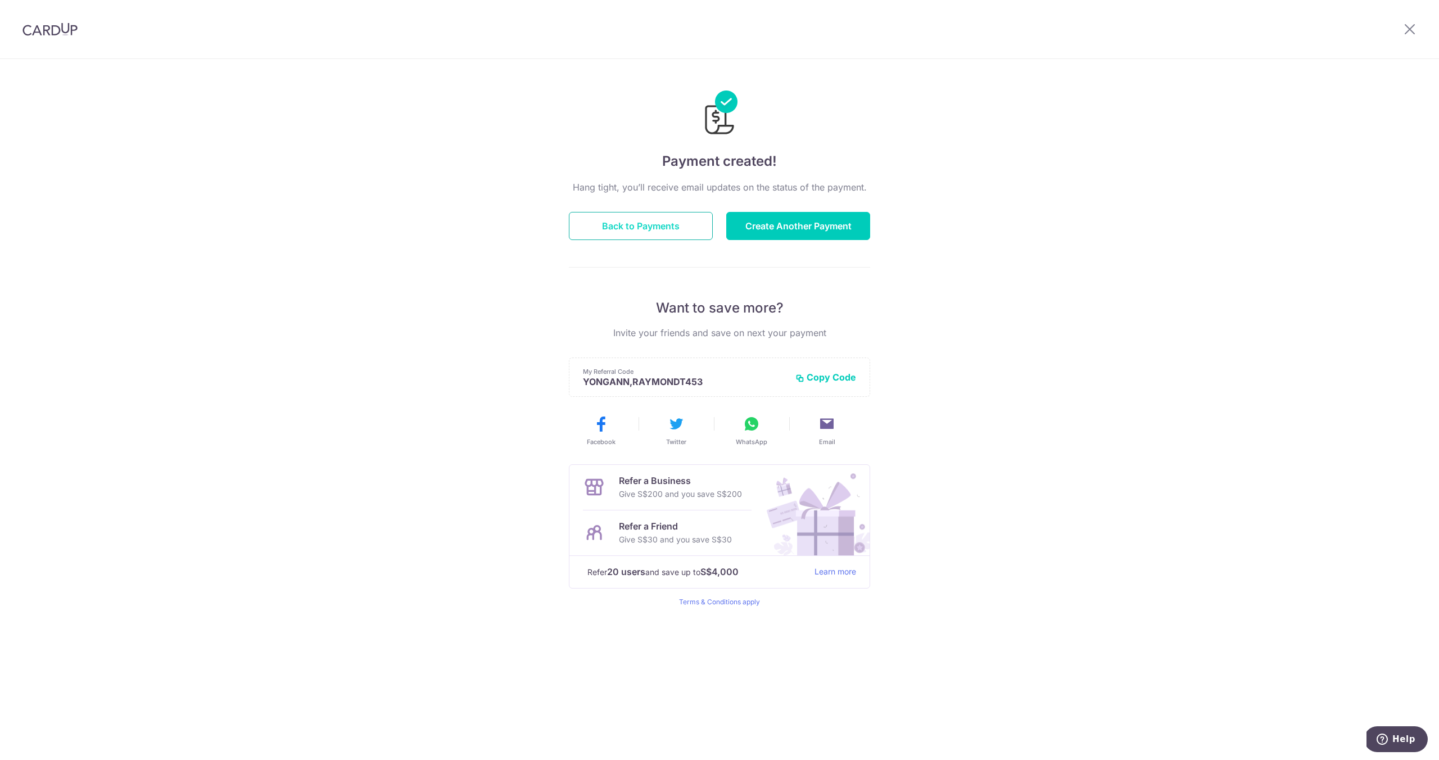
click at [690, 229] on button "Back to Payments" at bounding box center [641, 226] width 144 height 28
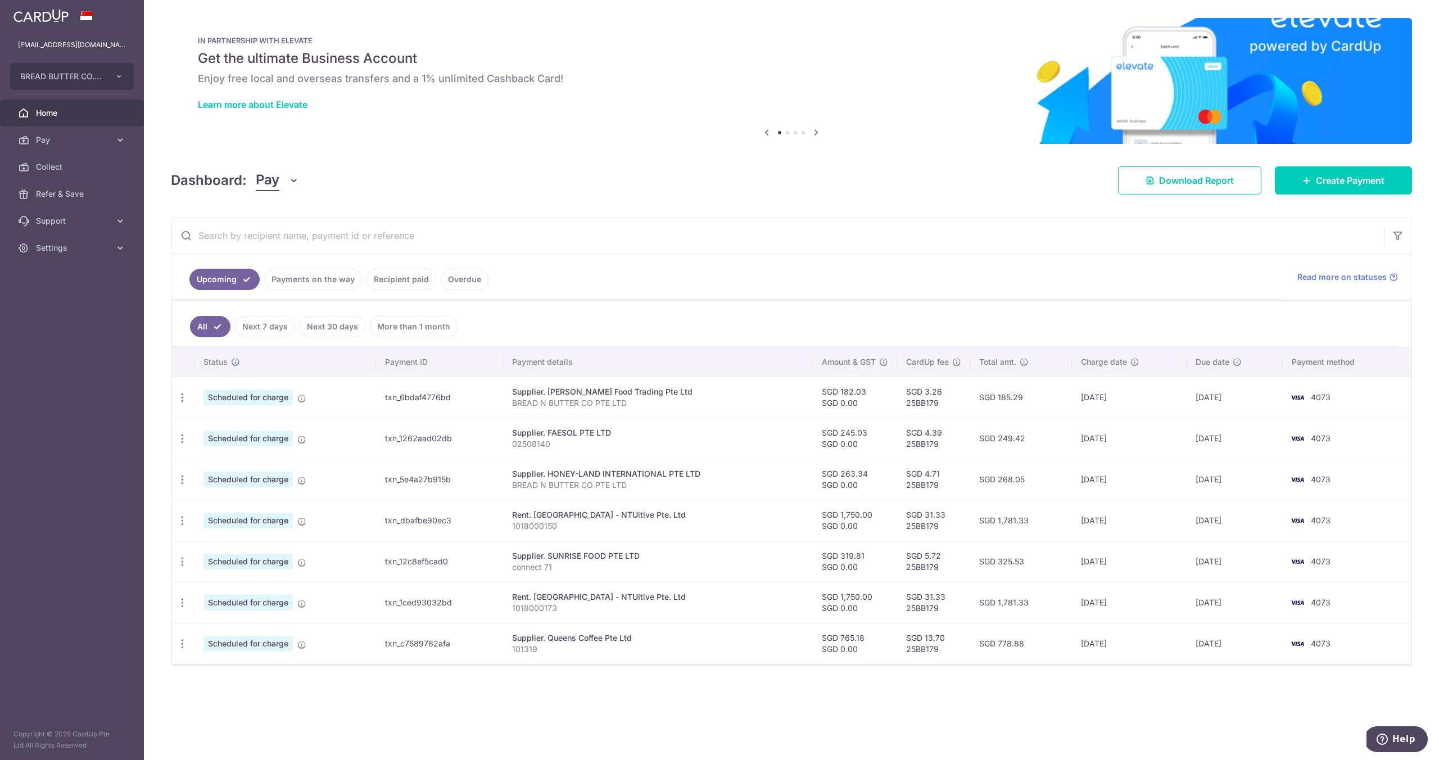
click at [588, 473] on div "Supplier. HONEY-LAND INTERNATIONAL PTE LTD" at bounding box center [658, 473] width 292 height 11
click at [183, 404] on icon "button" at bounding box center [183, 398] width 12 height 12
click at [296, 479] on td "Scheduled for charge" at bounding box center [286, 479] width 182 height 41
click at [301, 480] on icon at bounding box center [301, 480] width 9 height 9
click at [418, 481] on td "txn_5e4a27b915b" at bounding box center [440, 479] width 128 height 41
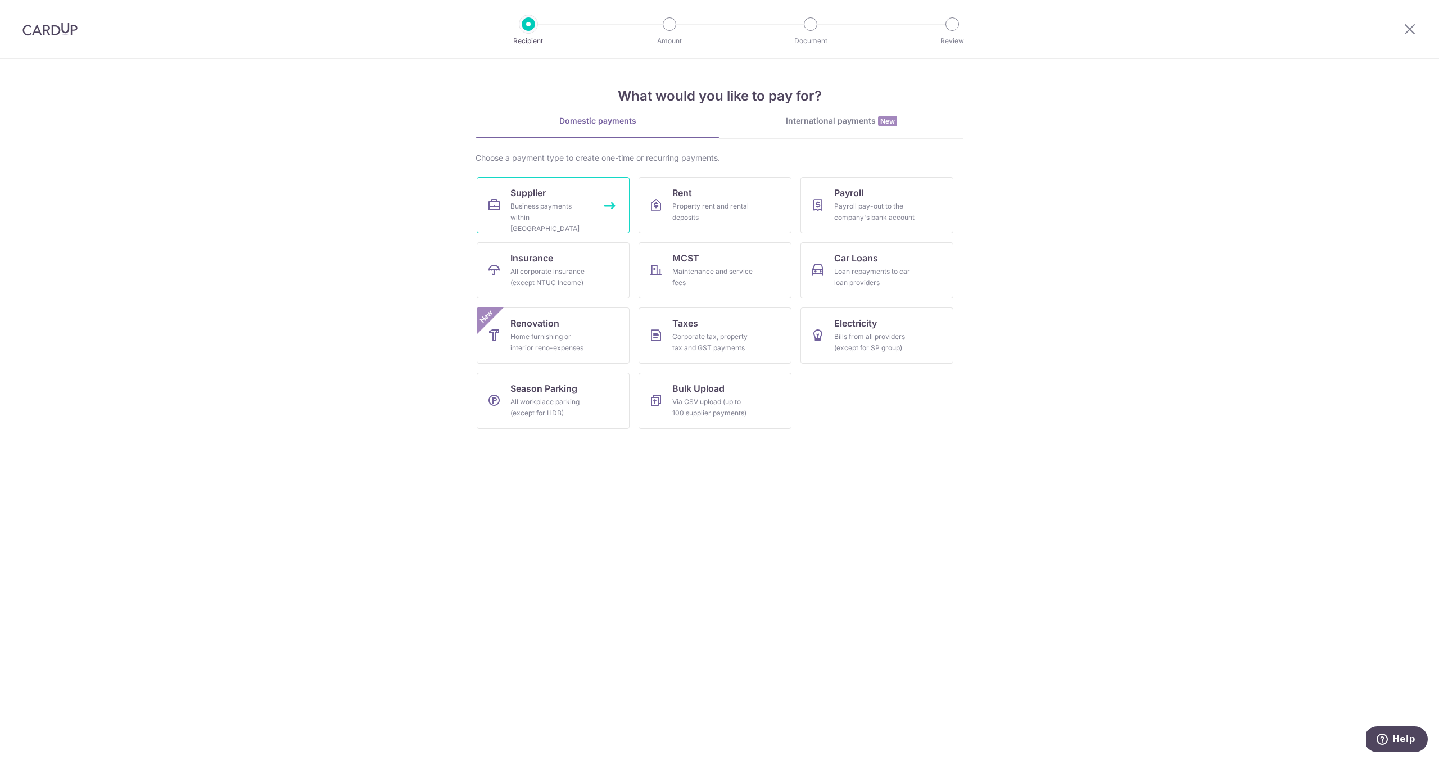
click at [559, 189] on link "Supplier Business payments within [GEOGRAPHIC_DATA]" at bounding box center [553, 205] width 153 height 56
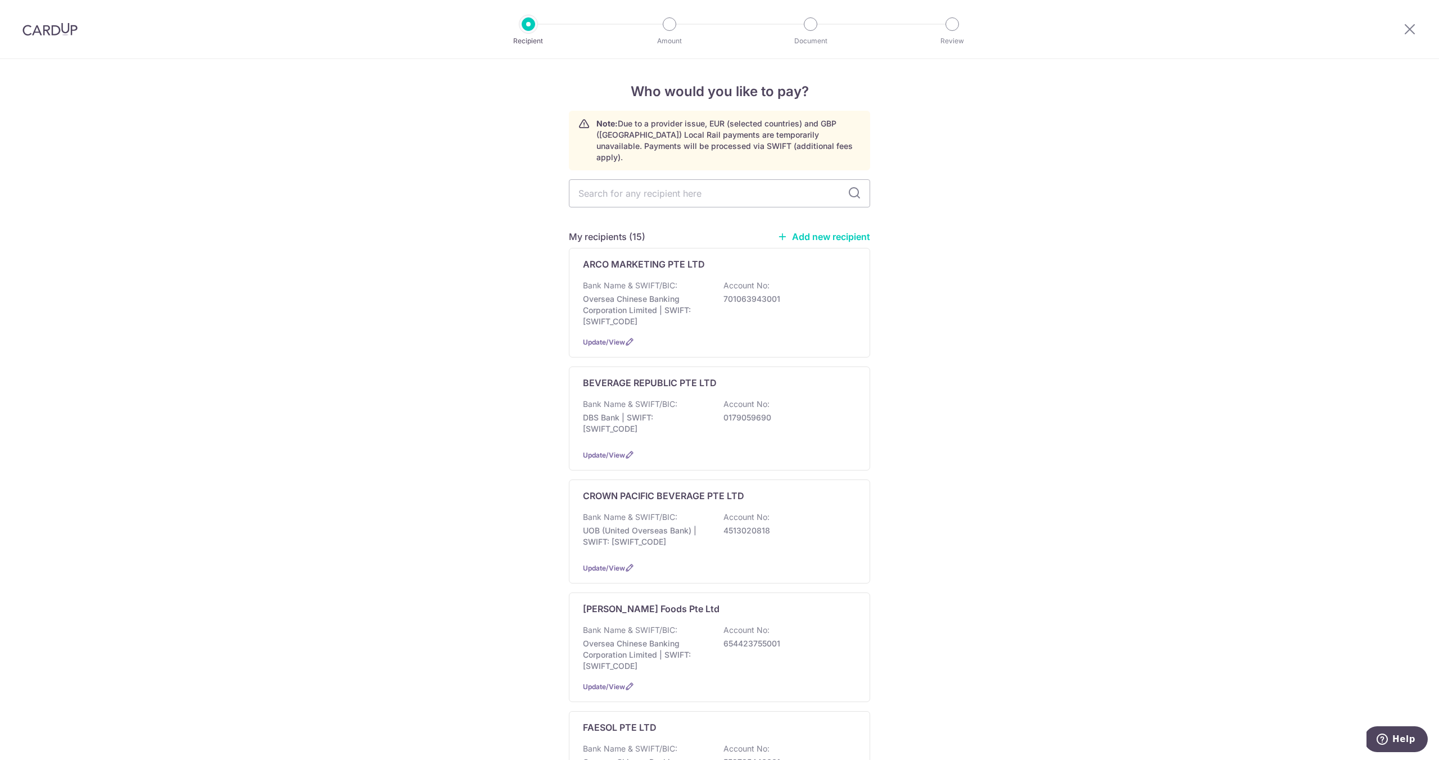
click at [44, 28] on img at bounding box center [49, 28] width 55 height 13
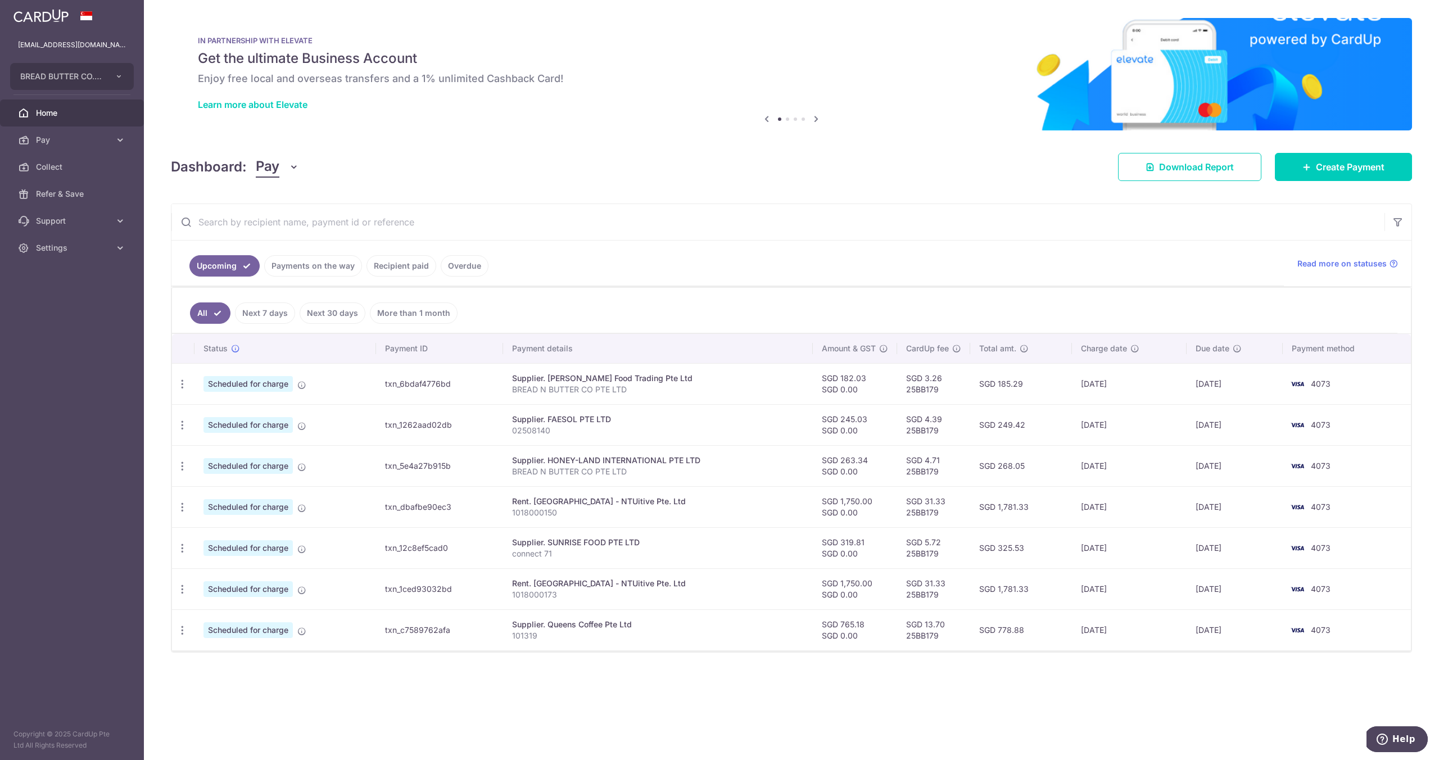
click at [337, 264] on link "Payments on the way" at bounding box center [313, 265] width 98 height 21
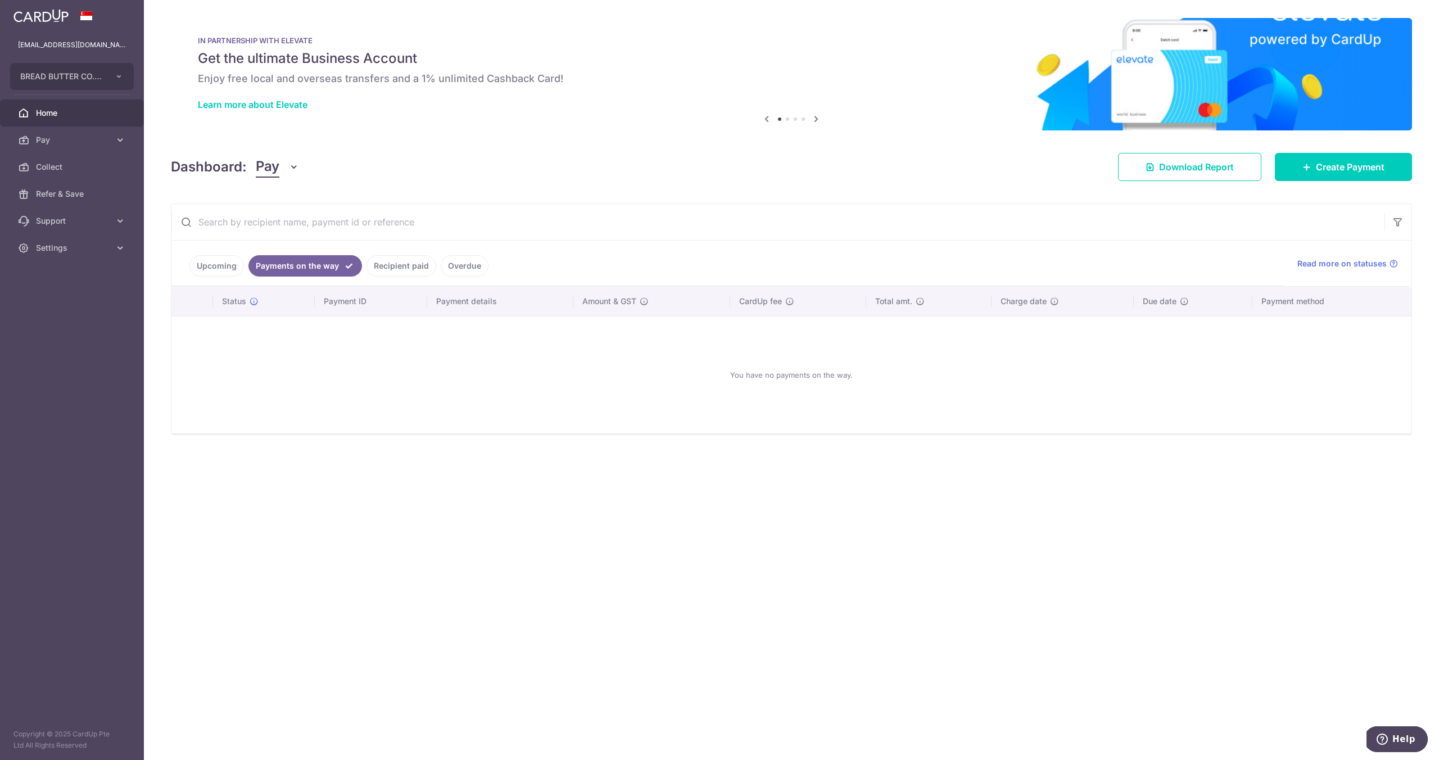
click at [409, 265] on link "Recipient paid" at bounding box center [402, 265] width 70 height 21
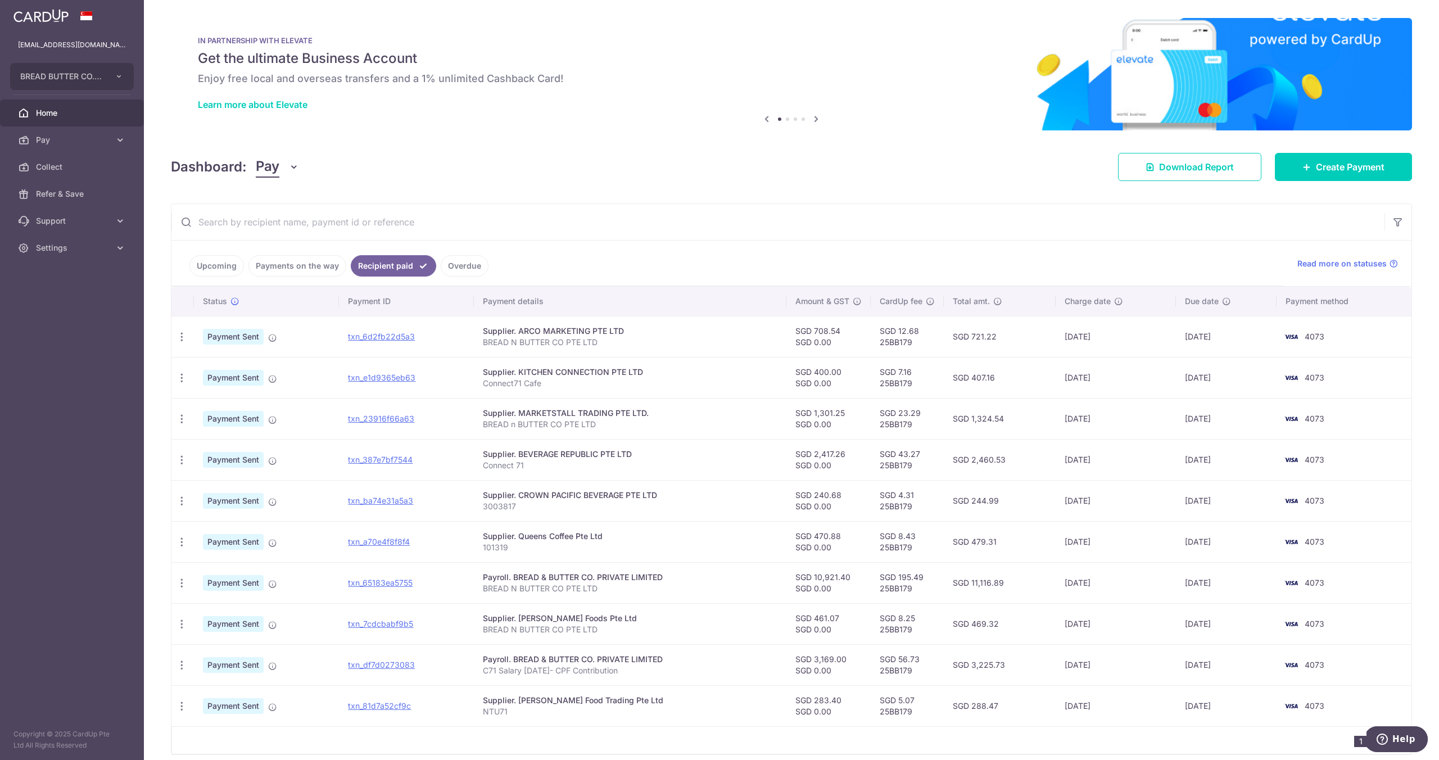
click at [236, 268] on link "Upcoming" at bounding box center [216, 265] width 55 height 21
